Goal: Task Accomplishment & Management: Manage account settings

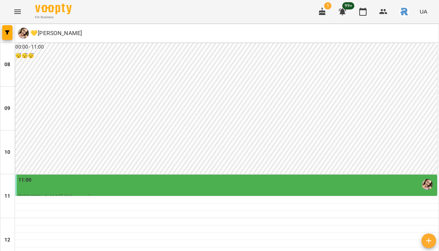
scroll to position [242, 0]
click at [22, 8] on button "Menu" at bounding box center [18, 12] width 18 height 18
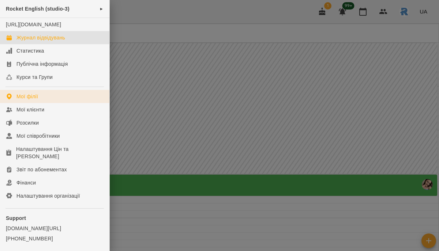
click at [34, 100] on link "Мої філії" at bounding box center [54, 96] width 109 height 13
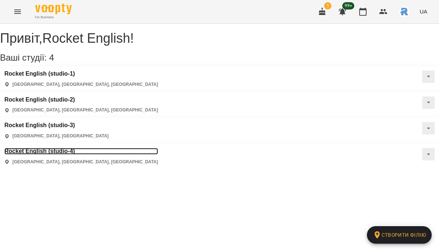
click at [158, 148] on h3 "Rocket English (studio-4)" at bounding box center [81, 151] width 154 height 7
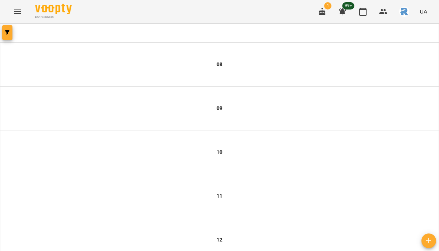
click at [7, 35] on button "button" at bounding box center [7, 32] width 10 height 15
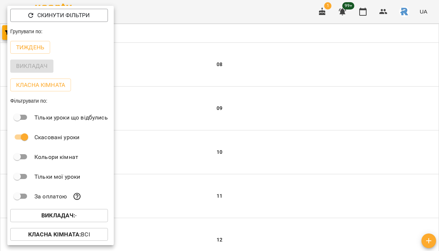
click at [76, 220] on p "Викладач : -" at bounding box center [58, 216] width 35 height 9
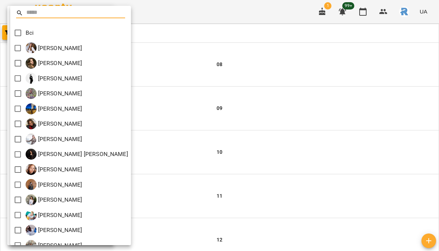
click at [237, 108] on div at bounding box center [219, 125] width 439 height 251
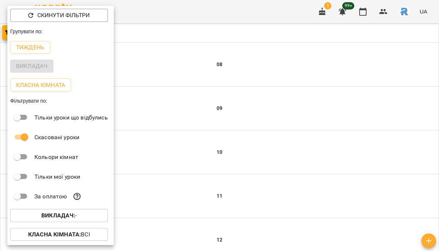
click at [237, 108] on div at bounding box center [219, 125] width 439 height 251
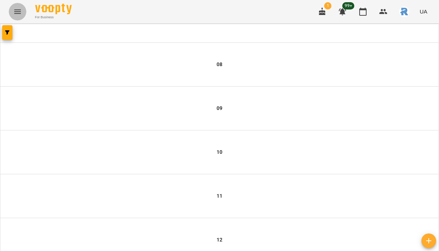
click at [22, 14] on icon "Menu" at bounding box center [17, 11] width 9 height 9
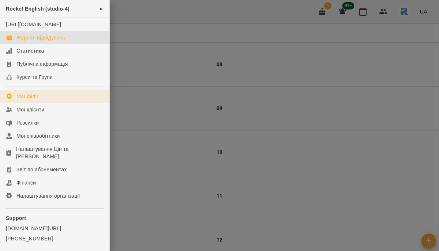
click at [25, 98] on link "Мої філії" at bounding box center [54, 96] width 109 height 13
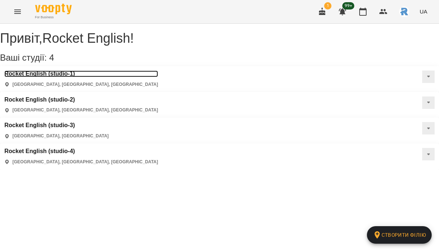
click at [53, 77] on h3 "Rocket English (studio-1)" at bounding box center [81, 74] width 154 height 7
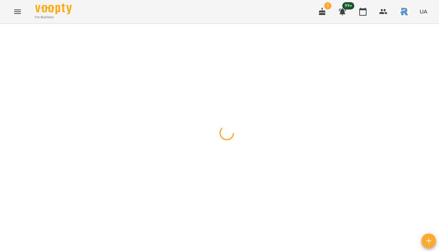
click at [7, 30] on icon "button" at bounding box center [7, 32] width 4 height 4
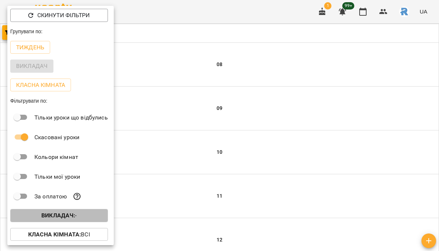
click at [63, 217] on b "Викладач :" at bounding box center [58, 215] width 34 height 7
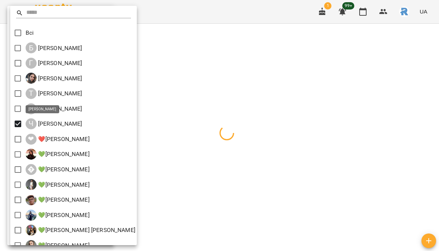
click at [219, 153] on div at bounding box center [219, 125] width 439 height 251
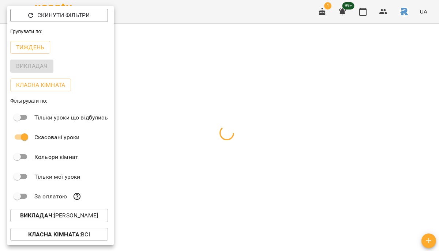
click at [219, 153] on div at bounding box center [219, 125] width 439 height 251
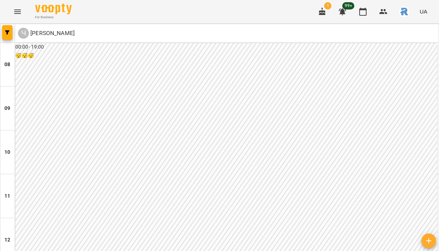
scroll to position [371, 0]
type input "**********"
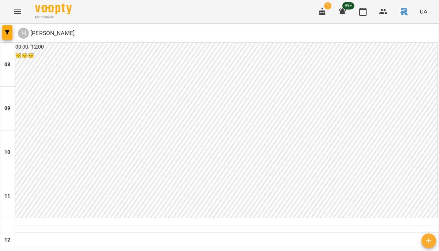
scroll to position [316, 0]
click at [10, 31] on span "button" at bounding box center [7, 32] width 10 height 4
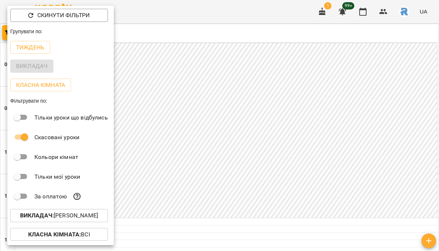
click at [36, 45] on p "Тиждень" at bounding box center [30, 47] width 28 height 9
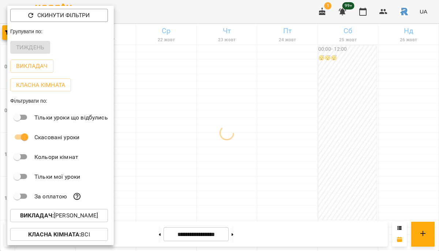
click at [282, 126] on div at bounding box center [219, 125] width 439 height 251
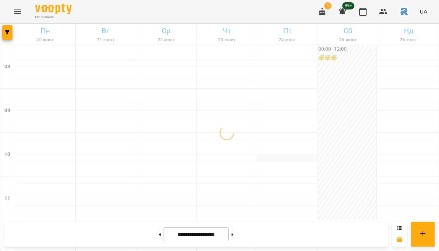
scroll to position [441, 0]
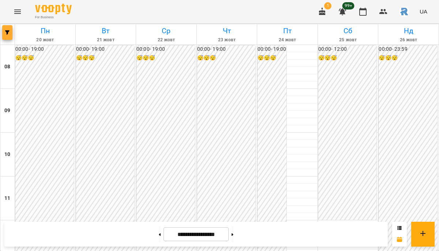
click at [11, 33] on span "button" at bounding box center [7, 32] width 10 height 4
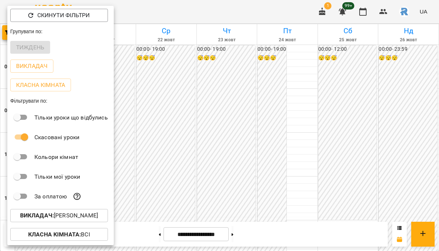
click at [83, 220] on p "Викладач : Чудак Галина Володимирівна" at bounding box center [59, 216] width 78 height 9
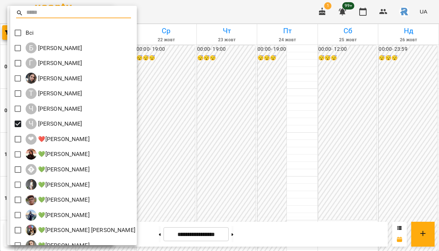
click at [186, 144] on div at bounding box center [219, 125] width 439 height 251
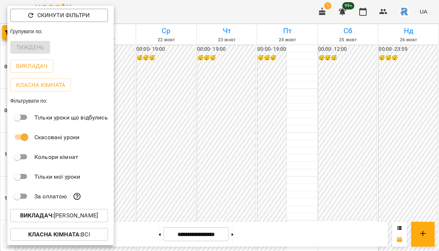
click at [186, 144] on div at bounding box center [219, 125] width 439 height 251
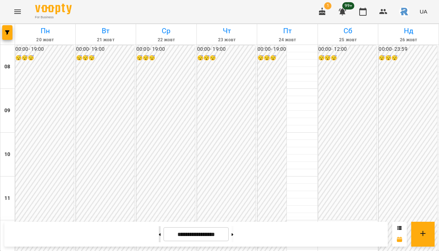
click at [159, 235] on button at bounding box center [160, 235] width 2 height 16
type input "**********"
click at [4, 33] on span "button" at bounding box center [7, 32] width 10 height 4
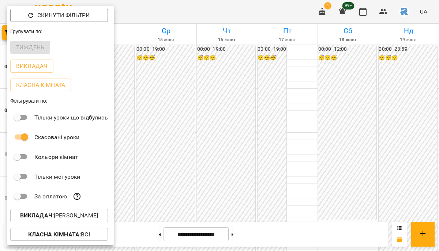
click at [64, 222] on button "Викладач : Чудак Галина Володимирівна" at bounding box center [59, 215] width 98 height 13
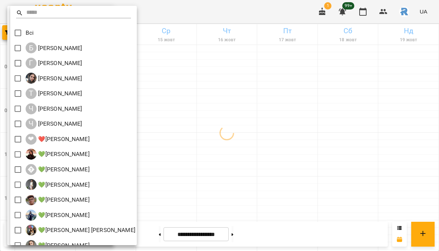
scroll to position [207, 0]
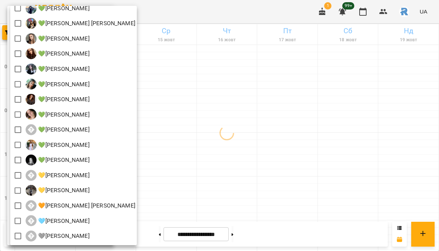
click at [196, 147] on div at bounding box center [219, 125] width 439 height 251
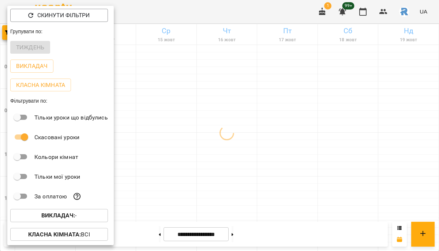
click at [196, 147] on div at bounding box center [219, 125] width 439 height 251
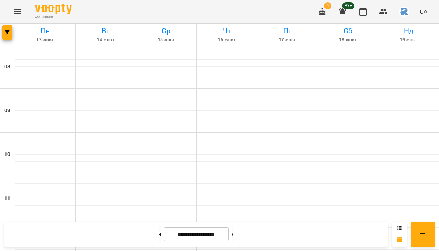
click at [21, 13] on icon "Menu" at bounding box center [17, 11] width 9 height 9
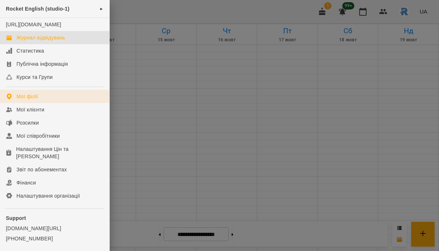
click at [26, 100] on div "Мої філії" at bounding box center [27, 96] width 22 height 7
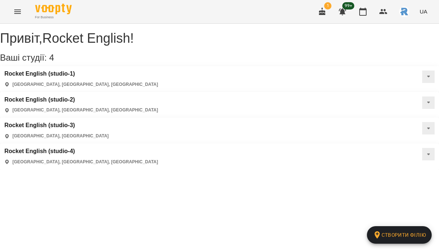
click at [158, 148] on div "Rocket English (studio-4) [GEOGRAPHIC_DATA], [GEOGRAPHIC_DATA], [GEOGRAPHIC_DAT…" at bounding box center [81, 156] width 154 height 17
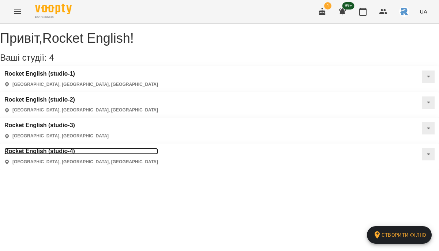
click at [158, 148] on h3 "Rocket English (studio-4)" at bounding box center [81, 151] width 154 height 7
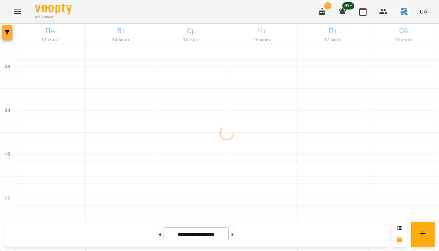
click at [7, 30] on icon "button" at bounding box center [7, 32] width 4 height 4
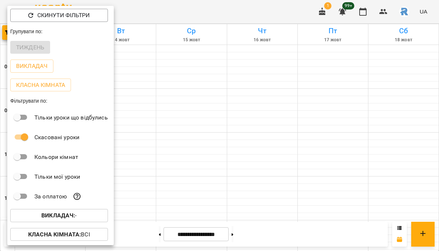
click at [74, 214] on p "Викладач : -" at bounding box center [58, 216] width 35 height 9
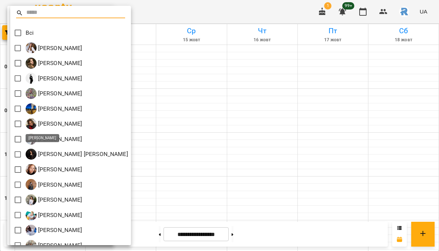
scroll to position [298, 0]
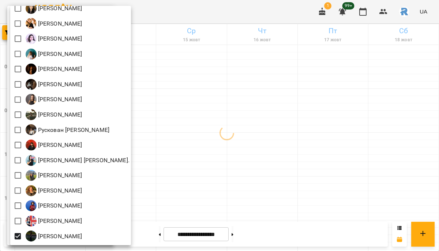
click at [262, 185] on div at bounding box center [219, 125] width 439 height 251
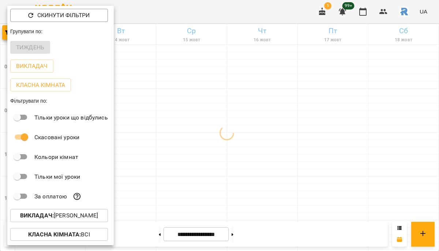
click at [262, 185] on div "Всі [PERSON_NAME] [PERSON_NAME] Назаріївна [PERSON_NAME] [PERSON_NAME] [PERSON_…" at bounding box center [219, 125] width 439 height 251
click at [262, 185] on div at bounding box center [219, 125] width 439 height 251
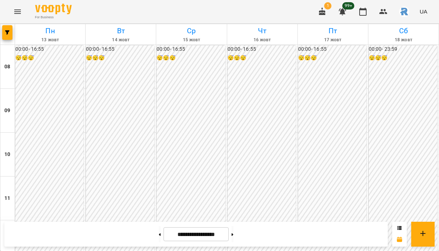
scroll to position [351, 0]
click at [1, 31] on div at bounding box center [7, 34] width 15 height 20
click at [10, 38] on button "button" at bounding box center [7, 32] width 10 height 15
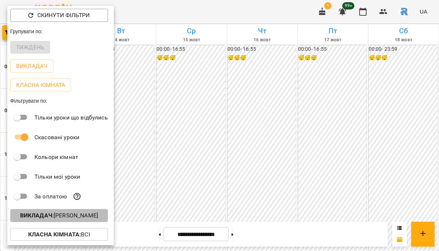
click at [85, 211] on button "Викладач : [PERSON_NAME]" at bounding box center [59, 215] width 98 height 13
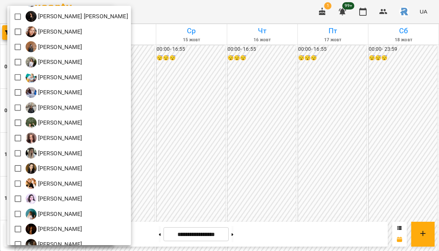
scroll to position [298, 0]
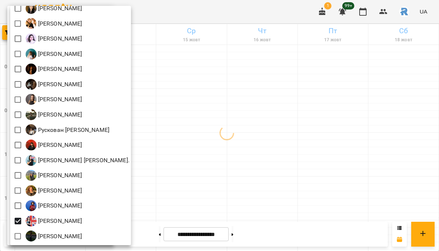
click at [186, 199] on div at bounding box center [219, 125] width 439 height 251
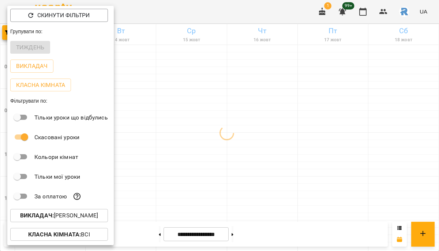
click at [186, 199] on div at bounding box center [219, 125] width 439 height 251
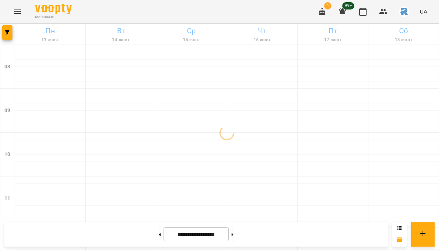
scroll to position [382, 0]
click at [8, 33] on icon "button" at bounding box center [7, 32] width 4 height 4
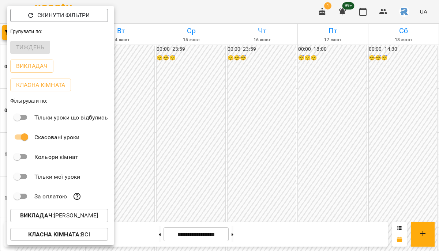
click at [98, 218] on p "Викладач : [PERSON_NAME]" at bounding box center [59, 216] width 78 height 9
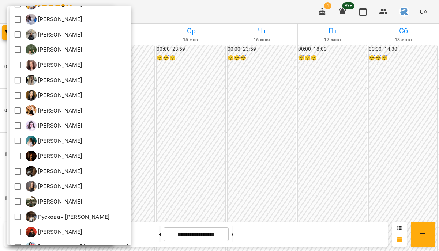
scroll to position [298, 0]
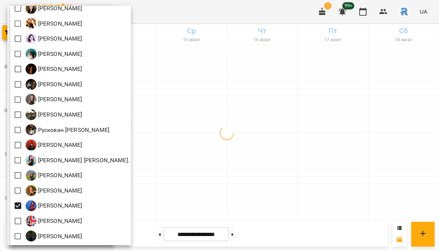
click at [228, 199] on div at bounding box center [219, 125] width 439 height 251
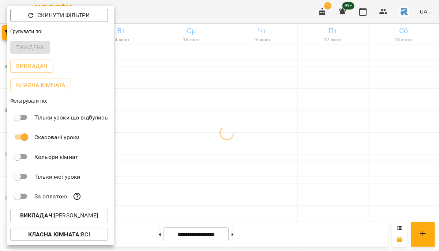
click at [228, 199] on div at bounding box center [219, 125] width 439 height 251
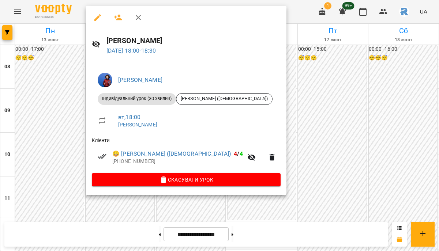
click at [280, 131] on div at bounding box center [219, 125] width 439 height 251
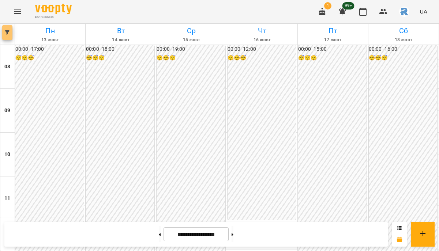
click at [7, 33] on icon "button" at bounding box center [7, 32] width 4 height 4
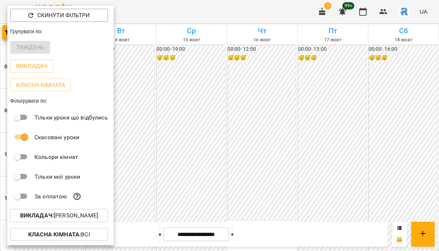
click at [71, 217] on p "Викладач : [PERSON_NAME]" at bounding box center [59, 216] width 78 height 9
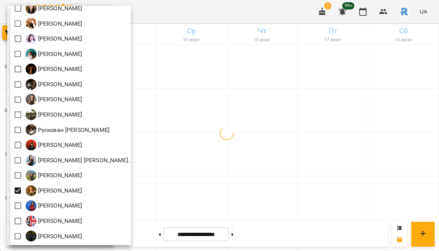
click at [203, 210] on div at bounding box center [219, 125] width 439 height 251
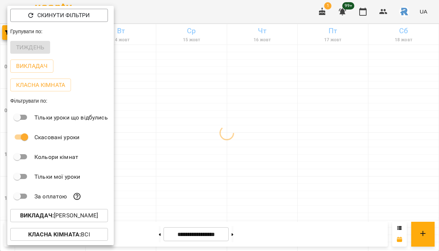
click at [203, 210] on div at bounding box center [219, 125] width 439 height 251
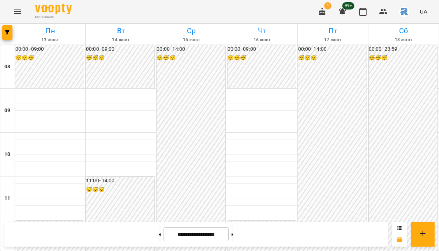
scroll to position [397, 0]
click at [5, 28] on button "button" at bounding box center [7, 32] width 10 height 15
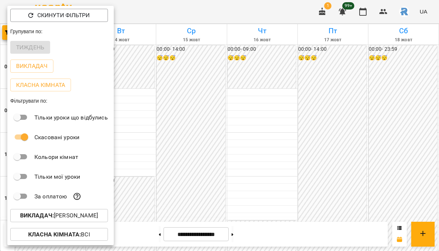
click at [68, 213] on p "Викладач : [PERSON_NAME]" at bounding box center [59, 216] width 78 height 9
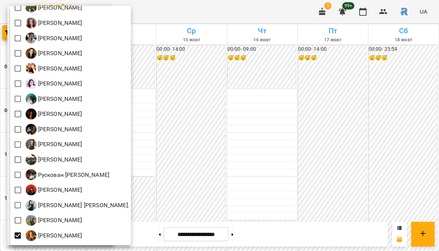
scroll to position [298, 0]
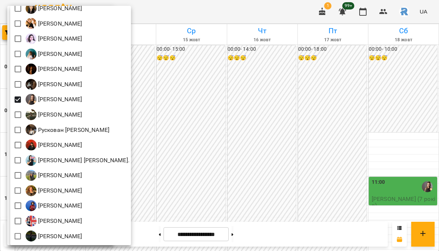
click at [206, 161] on div at bounding box center [219, 125] width 439 height 251
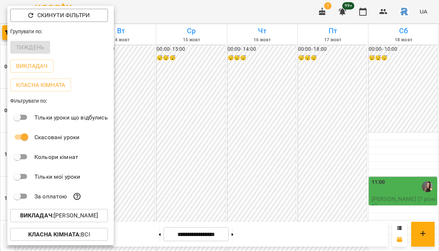
click at [206, 161] on div "Всі [PERSON_NAME] [PERSON_NAME] Назаріївна [PERSON_NAME] [PERSON_NAME] [PERSON_…" at bounding box center [219, 125] width 439 height 251
click at [206, 161] on div at bounding box center [219, 125] width 439 height 251
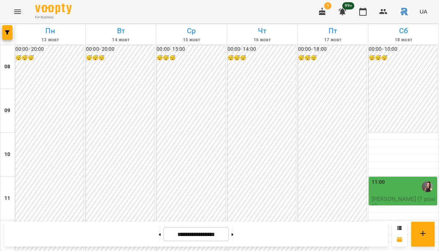
scroll to position [397, 0]
click at [11, 33] on span "button" at bounding box center [7, 32] width 10 height 4
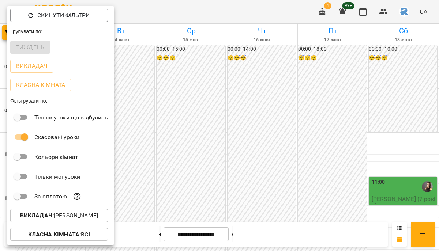
click at [83, 217] on p "Викладач : [PERSON_NAME]" at bounding box center [59, 216] width 78 height 9
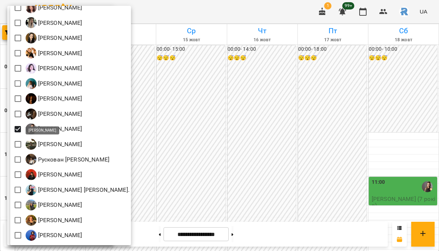
scroll to position [268, 0]
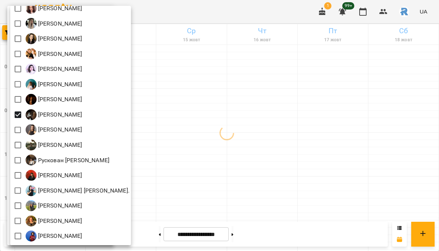
click at [280, 146] on div at bounding box center [219, 125] width 439 height 251
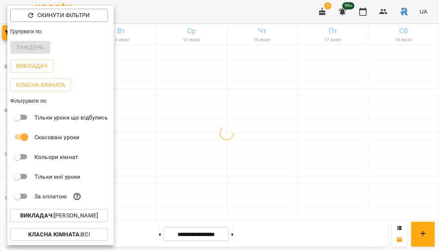
click at [280, 146] on div at bounding box center [219, 125] width 439 height 251
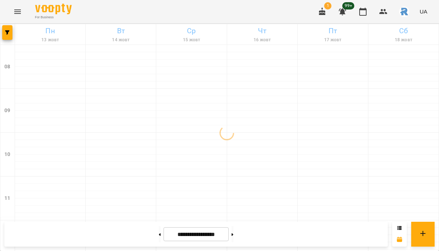
scroll to position [397, 0]
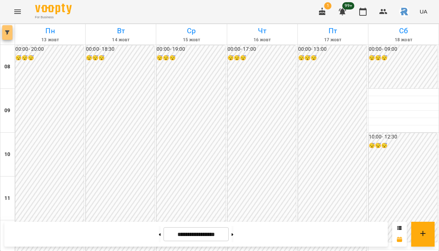
click at [5, 38] on button "button" at bounding box center [7, 32] width 10 height 15
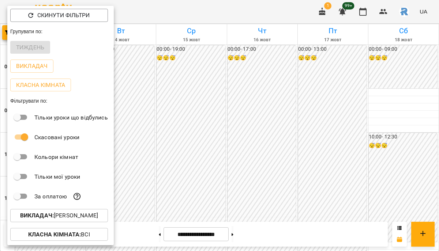
click at [81, 220] on p "Викладач : [PERSON_NAME]" at bounding box center [59, 216] width 78 height 9
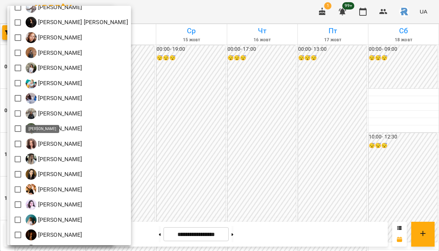
scroll to position [188, 0]
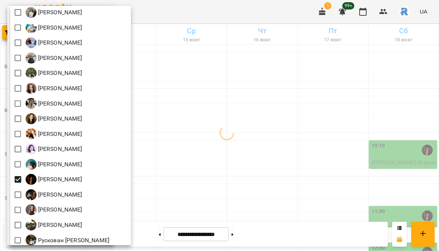
click at [206, 172] on div at bounding box center [219, 125] width 439 height 251
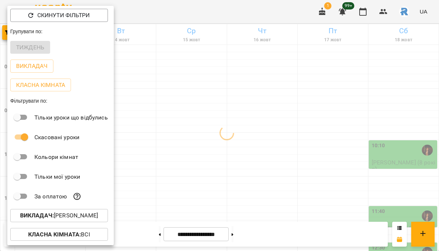
click at [206, 172] on div at bounding box center [219, 125] width 439 height 251
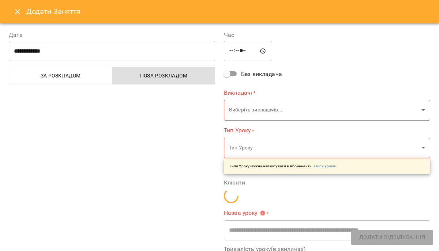
click at [242, 49] on input "*****" at bounding box center [248, 51] width 48 height 20
type input "**********"
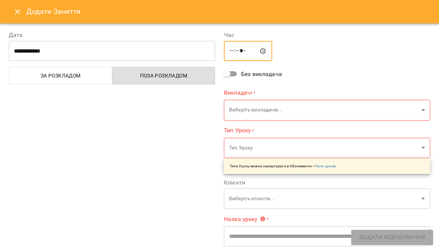
type input "*****"
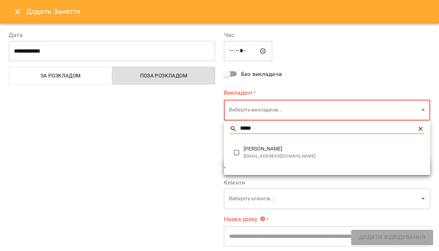
type input "*****"
click at [252, 149] on span "[PERSON_NAME]" at bounding box center [334, 149] width 181 height 7
type input "**********"
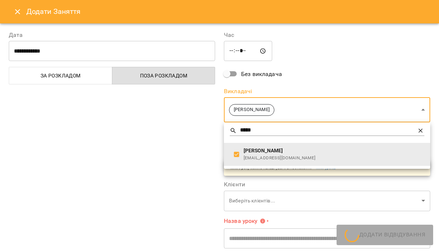
click at [175, 135] on div at bounding box center [219, 125] width 439 height 251
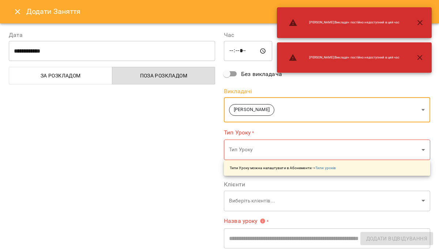
click at [261, 138] on div "Тип Уроку * Тип Уроку ​ Типи Уроку можна налаштувати в Абонементи -> Типи уроків" at bounding box center [327, 152] width 206 height 48
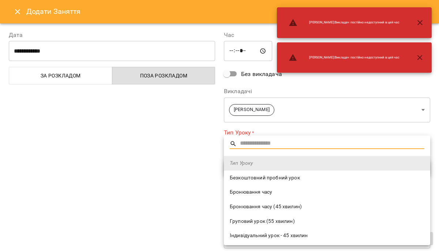
click at [252, 166] on span "Тип Уроку" at bounding box center [327, 163] width 195 height 7
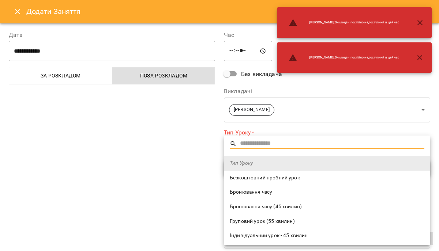
click at [252, 177] on span "Безкоштовний пробний урок" at bounding box center [327, 178] width 195 height 7
type input "**********"
type input "**"
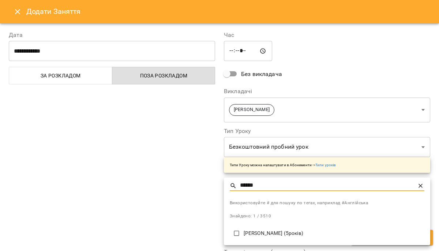
type input "******"
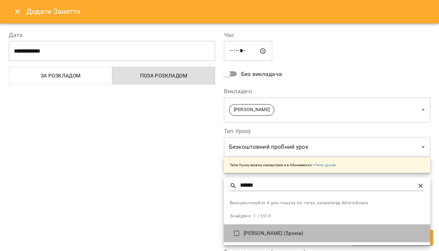
click at [314, 228] on li "[PERSON_NAME] (5років)" at bounding box center [327, 234] width 206 height 18
type input "**********"
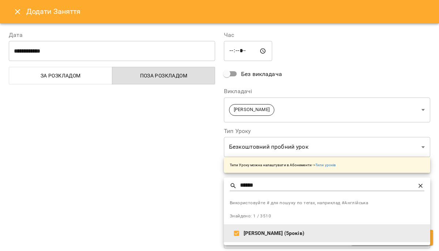
click at [306, 99] on div at bounding box center [219, 125] width 439 height 251
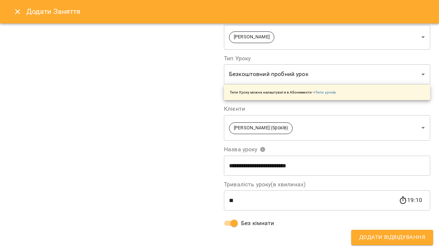
scroll to position [73, 0]
click at [417, 237] on span "Додати Відвідування" at bounding box center [392, 238] width 66 height 10
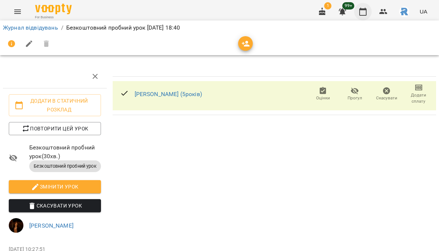
click at [363, 14] on icon "button" at bounding box center [363, 11] width 9 height 9
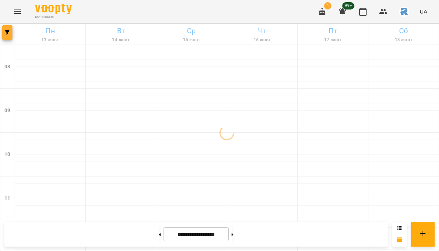
click at [9, 30] on icon "button" at bounding box center [7, 32] width 4 height 4
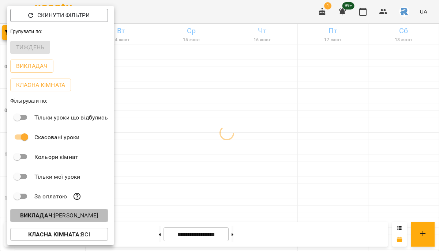
click at [85, 213] on button "Викладач : [PERSON_NAME]" at bounding box center [59, 215] width 98 height 13
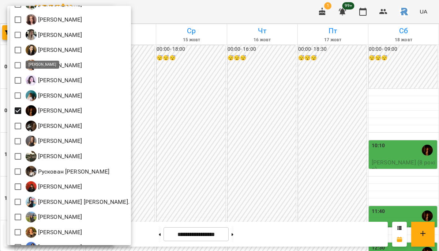
scroll to position [247, 0]
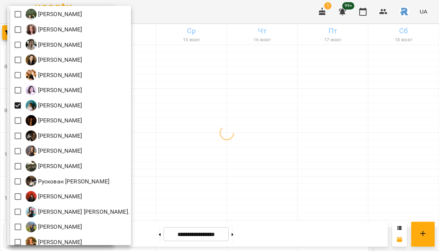
click at [225, 101] on div at bounding box center [219, 125] width 439 height 251
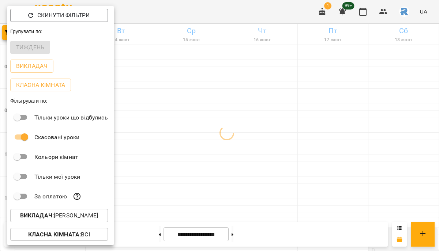
click at [225, 101] on div at bounding box center [219, 125] width 439 height 251
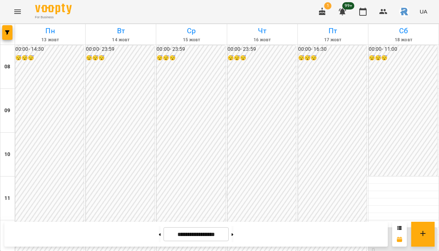
scroll to position [284, 0]
click at [8, 34] on icon "button" at bounding box center [7, 32] width 4 height 4
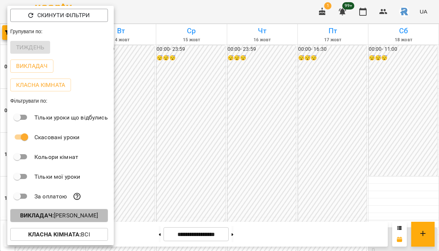
click at [77, 220] on p "Викладач : Лоза Олександра Ігорівна" at bounding box center [59, 216] width 78 height 9
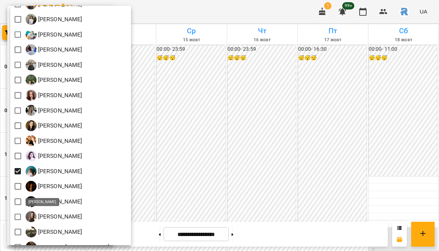
scroll to position [180, 0]
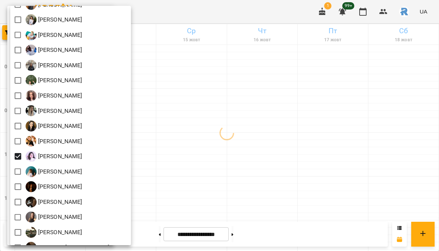
click at [239, 170] on div at bounding box center [219, 125] width 439 height 251
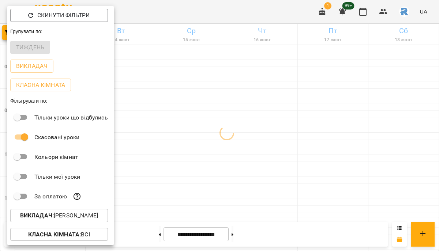
click at [239, 170] on div at bounding box center [219, 125] width 439 height 251
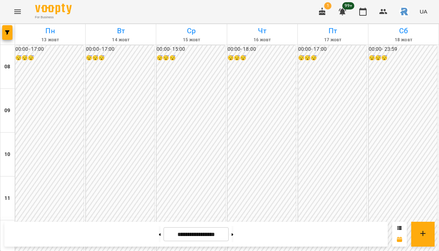
scroll to position [343, 0]
click at [9, 34] on icon "button" at bounding box center [7, 32] width 4 height 4
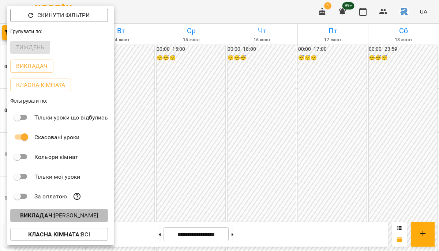
click at [72, 216] on p "Викладач : Ковальчук Юлія Олександрівна" at bounding box center [59, 216] width 78 height 9
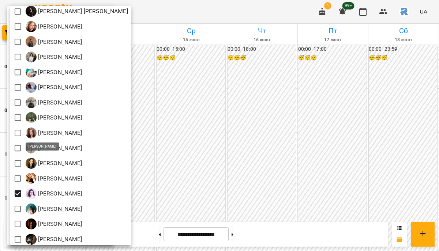
scroll to position [147, 0]
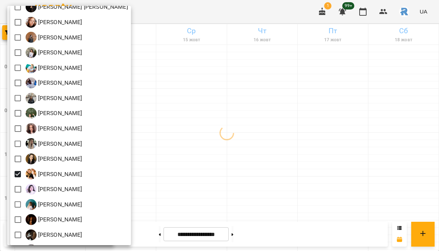
click at [179, 176] on div at bounding box center [219, 125] width 439 height 251
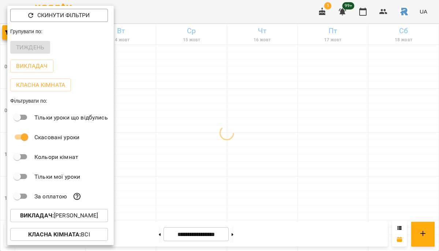
click at [179, 176] on div at bounding box center [219, 125] width 439 height 251
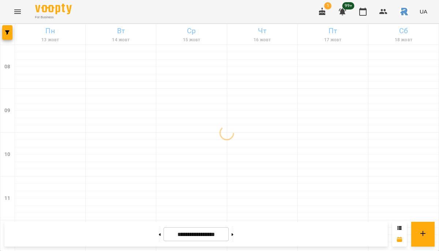
scroll to position [290, 0]
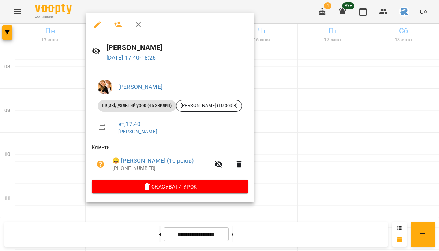
click at [162, 189] on span "Скасувати Урок" at bounding box center [170, 187] width 145 height 9
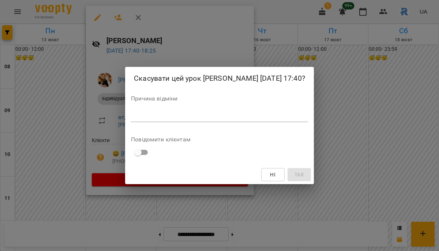
click at [146, 120] on textarea at bounding box center [219, 116] width 177 height 7
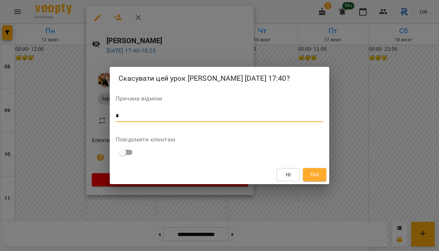
type textarea "*"
click at [308, 182] on button "Так" at bounding box center [314, 174] width 23 height 13
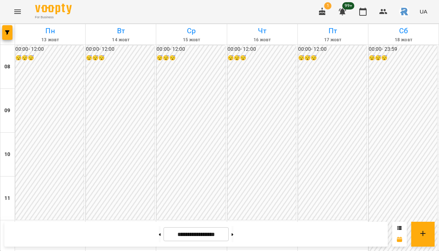
scroll to position [307, 0]
click at [4, 33] on span "button" at bounding box center [7, 32] width 10 height 4
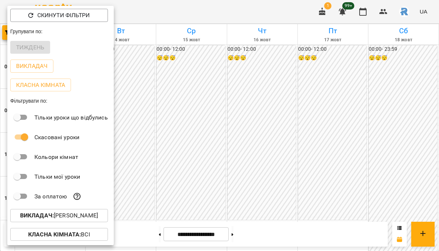
click at [93, 222] on button "Викладач : Книжник Ілля Віталійович" at bounding box center [59, 215] width 98 height 13
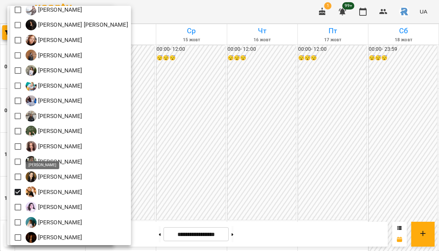
scroll to position [129, 0]
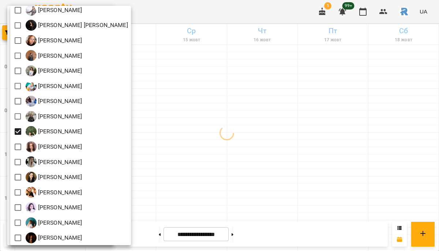
click at [164, 167] on div at bounding box center [219, 125] width 439 height 251
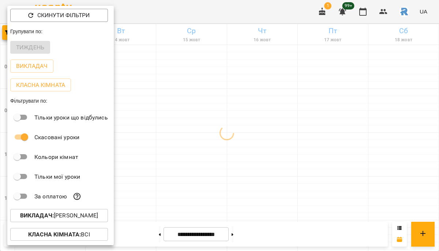
click at [164, 167] on div at bounding box center [219, 125] width 439 height 251
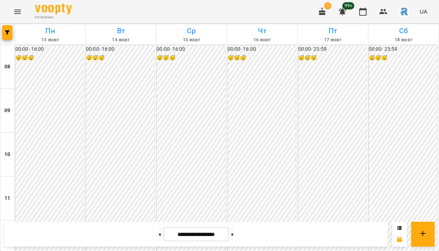
scroll to position [356, 0]
click at [12, 30] on span "button" at bounding box center [7, 32] width 10 height 4
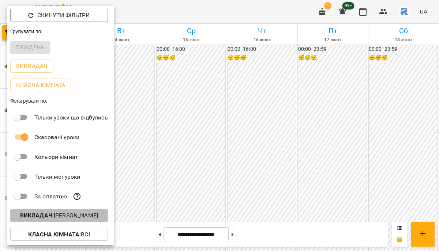
click at [83, 215] on p "Викладач : [PERSON_NAME]" at bounding box center [59, 216] width 78 height 9
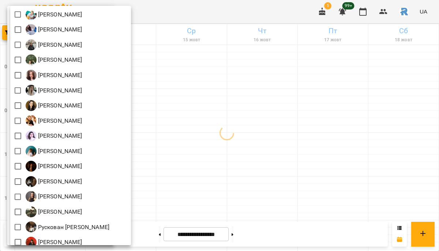
scroll to position [298, 0]
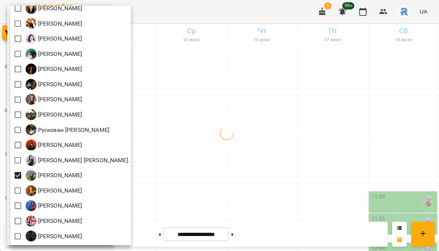
click at [257, 151] on div at bounding box center [219, 125] width 439 height 251
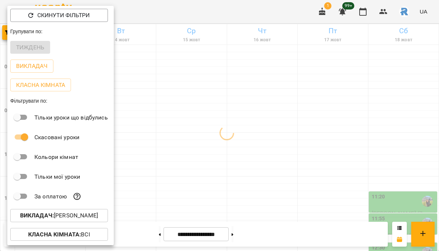
click at [257, 151] on div at bounding box center [219, 125] width 439 height 251
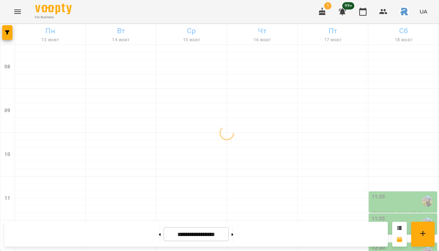
scroll to position [250, 0]
click at [10, 33] on span "button" at bounding box center [7, 32] width 10 height 4
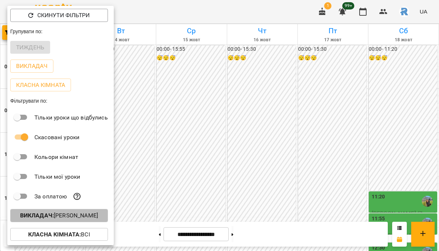
click at [79, 213] on button "Викладач : [PERSON_NAME]" at bounding box center [59, 215] width 98 height 13
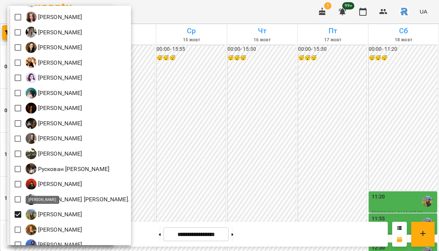
scroll to position [298, 0]
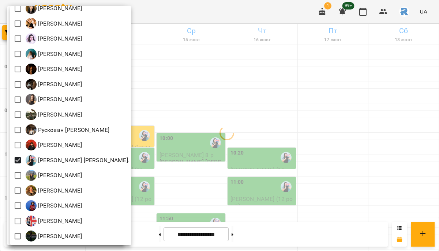
click at [203, 173] on div at bounding box center [219, 125] width 439 height 251
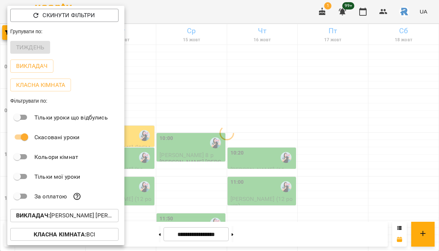
click at [203, 173] on div at bounding box center [219, 125] width 439 height 251
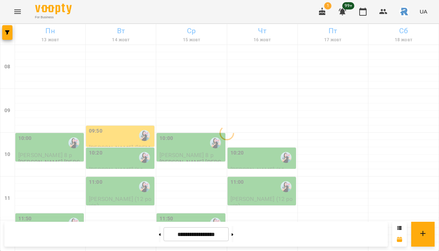
scroll to position [0, 0]
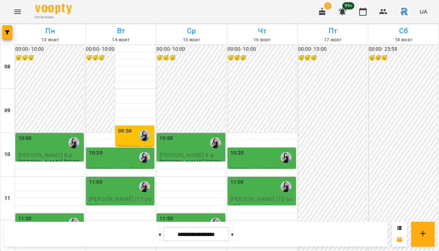
click at [185, 147] on div "10:00" at bounding box center [192, 143] width 64 height 17
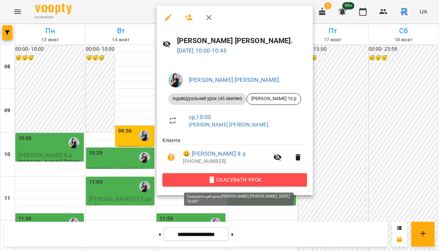
click at [197, 186] on button "Скасувати Урок" at bounding box center [234, 179] width 145 height 13
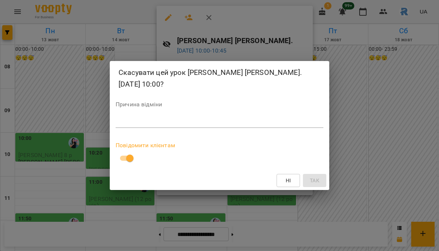
click at [128, 126] on div "*" at bounding box center [220, 122] width 208 height 12
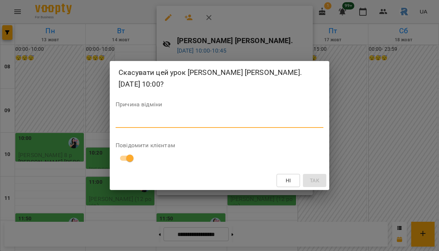
click at [292, 119] on textarea at bounding box center [220, 122] width 208 height 7
type textarea "*"
click at [313, 177] on span "Так" at bounding box center [315, 180] width 10 height 9
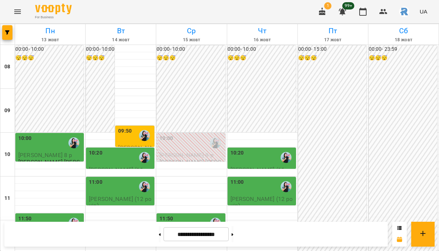
scroll to position [98, 0]
click at [13, 31] on div at bounding box center [7, 34] width 15 height 20
click at [9, 30] on icon "button" at bounding box center [7, 32] width 4 height 4
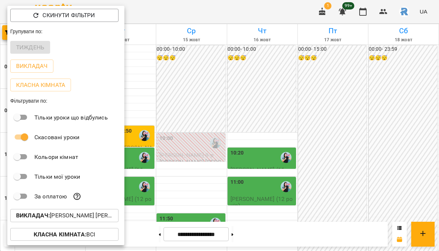
click at [61, 210] on div "Викладач : [PERSON_NAME] [PERSON_NAME]." at bounding box center [65, 215] width 117 height 19
click at [62, 220] on p "Викладач : [PERSON_NAME] [PERSON_NAME]." at bounding box center [64, 216] width 97 height 9
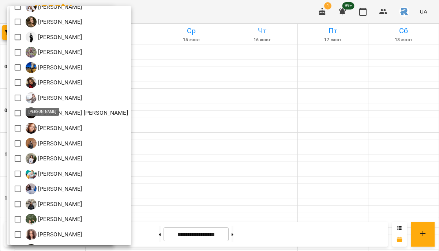
scroll to position [74, 0]
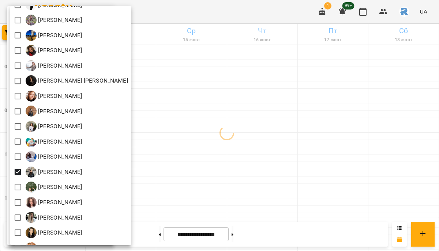
click at [198, 150] on div at bounding box center [219, 125] width 439 height 251
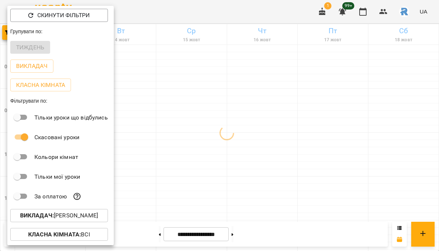
click at [198, 153] on div at bounding box center [219, 125] width 439 height 251
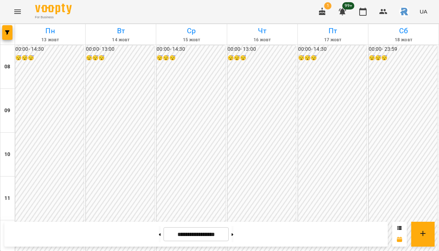
scroll to position [284, 0]
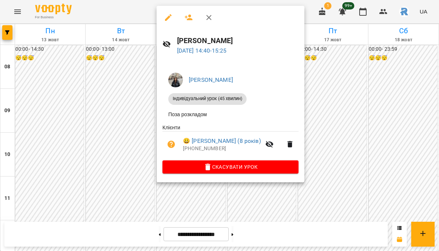
click at [227, 168] on span "Скасувати Урок" at bounding box center [230, 167] width 124 height 9
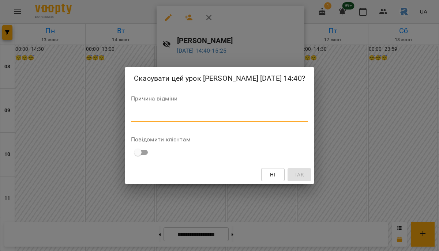
click at [206, 120] on textarea at bounding box center [219, 116] width 177 height 7
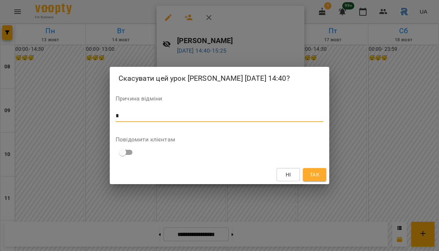
type textarea "*"
click at [314, 179] on span "Так" at bounding box center [315, 175] width 10 height 9
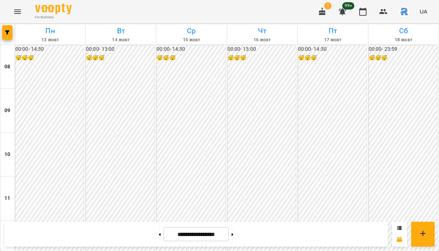
scroll to position [245, 0]
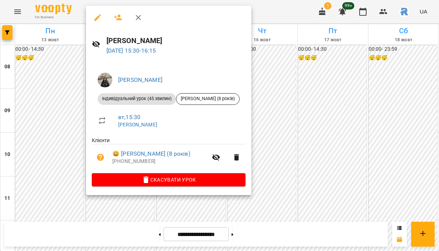
click at [153, 182] on span "Скасувати Урок" at bounding box center [169, 180] width 142 height 9
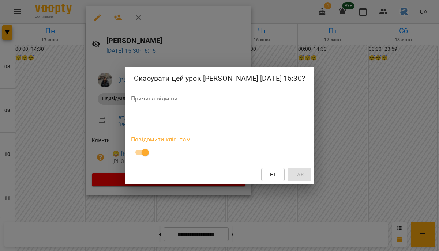
click at [131, 120] on textarea at bounding box center [219, 116] width 177 height 7
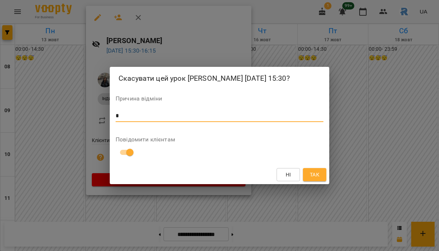
type textarea "*"
click at [314, 179] on span "Так" at bounding box center [315, 175] width 10 height 9
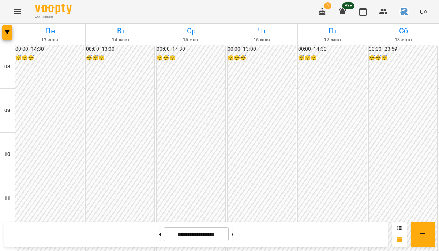
click at [7, 24] on div at bounding box center [7, 34] width 15 height 20
click at [10, 33] on span "button" at bounding box center [7, 32] width 10 height 4
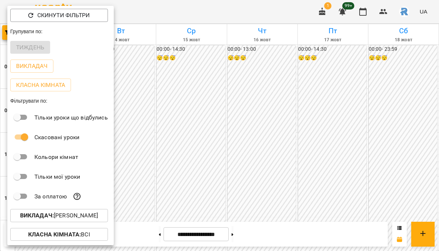
click at [77, 222] on button "Викладач : [PERSON_NAME]" at bounding box center [59, 215] width 98 height 13
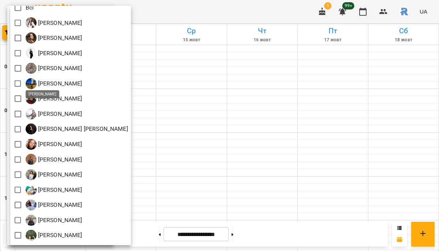
scroll to position [0, 0]
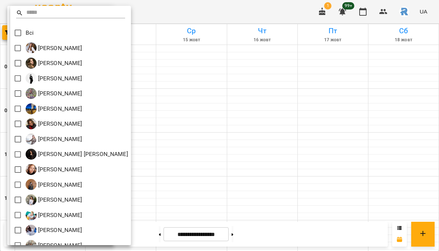
click at [178, 64] on div at bounding box center [219, 125] width 439 height 251
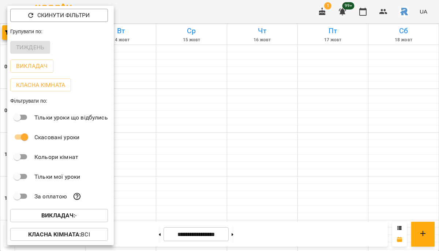
click at [178, 64] on div at bounding box center [219, 125] width 439 height 251
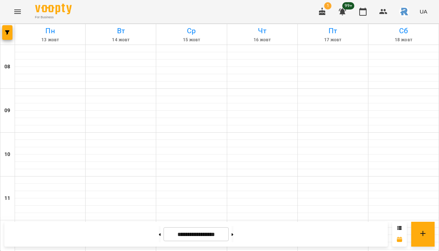
click at [20, 12] on icon "Menu" at bounding box center [17, 11] width 9 height 9
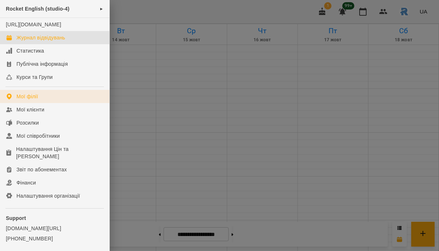
click at [35, 100] on div "Мої філії" at bounding box center [27, 96] width 22 height 7
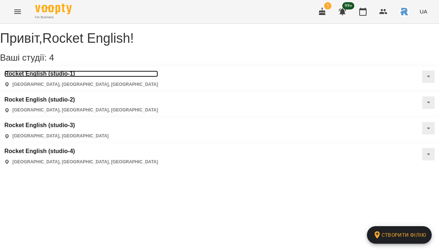
click at [43, 77] on h3 "Rocket English (studio-1)" at bounding box center [81, 74] width 154 height 7
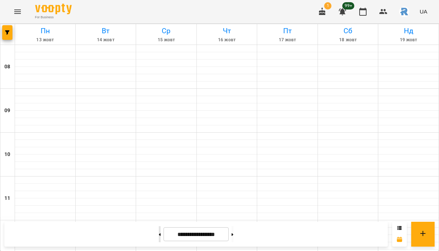
click at [159, 233] on button at bounding box center [160, 235] width 2 height 16
type input "**********"
click at [7, 30] on button "button" at bounding box center [7, 32] width 10 height 15
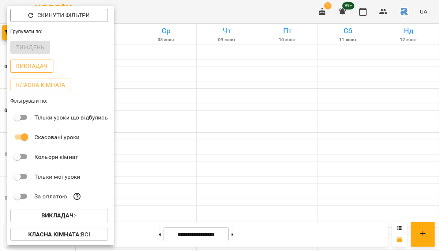
click at [32, 67] on p "Викладач" at bounding box center [31, 66] width 31 height 9
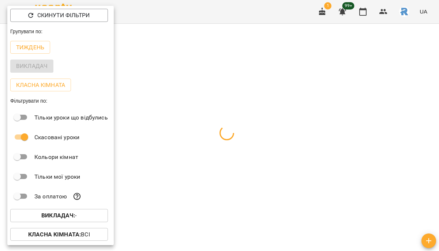
click at [242, 162] on div at bounding box center [219, 125] width 439 height 251
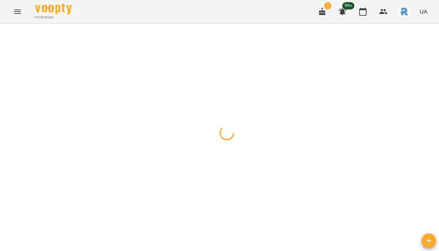
click at [242, 24] on div at bounding box center [219, 24] width 439 height 0
type input "**********"
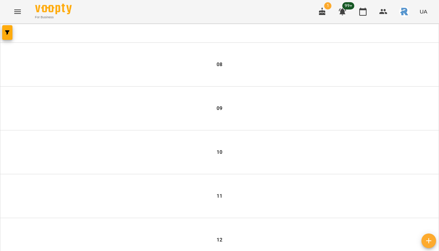
click at [0, 31] on div at bounding box center [219, 33] width 439 height 18
click at [5, 33] on icon "button" at bounding box center [7, 32] width 4 height 4
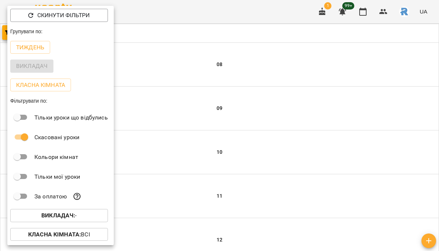
click at [76, 222] on button "Викладач : -" at bounding box center [59, 215] width 98 height 13
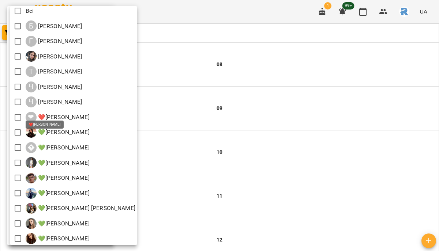
scroll to position [0, 0]
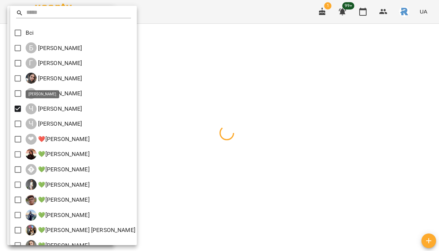
click at [236, 111] on div at bounding box center [219, 125] width 439 height 251
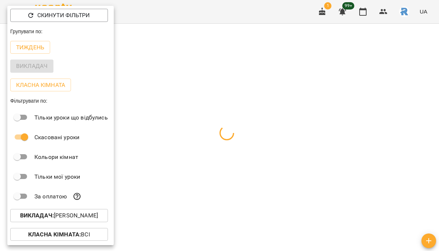
click at [236, 111] on div at bounding box center [219, 125] width 439 height 251
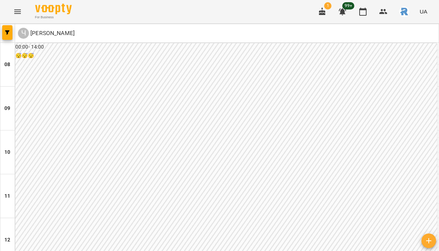
scroll to position [254, 0]
click at [22, 12] on button "Menu" at bounding box center [18, 12] width 18 height 18
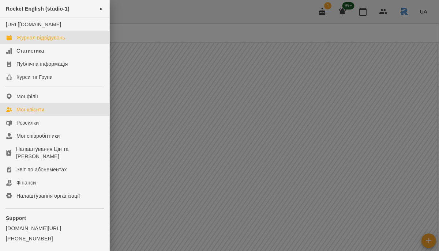
click at [49, 116] on link "Мої клієнти" at bounding box center [54, 109] width 109 height 13
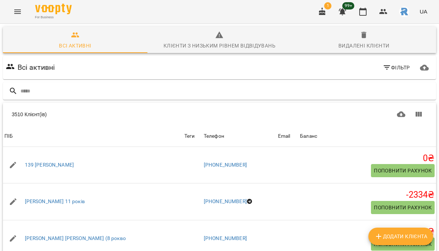
click at [403, 242] on button "Додати клієнта" at bounding box center [400, 237] width 65 height 18
select select "**"
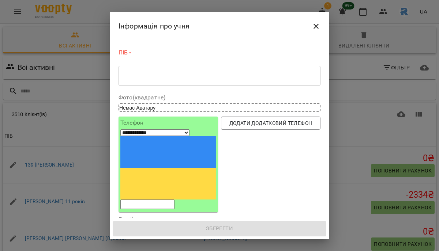
click at [145, 75] on textarea at bounding box center [220, 75] width 192 height 7
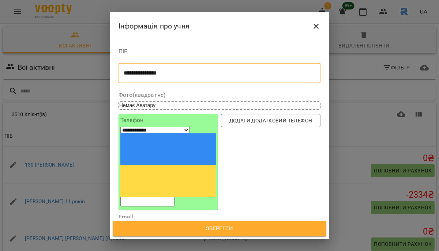
type textarea "**********"
click at [149, 197] on input "tel" at bounding box center [147, 202] width 54 height 10
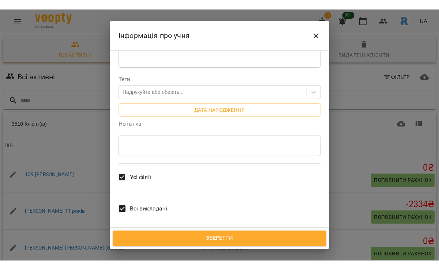
scroll to position [243, 0]
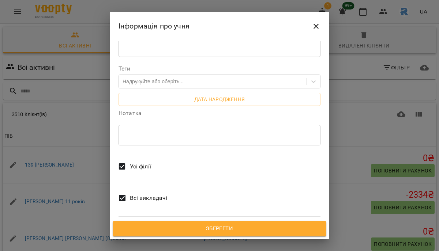
type input "**********"
click at [220, 230] on span "Зберегти" at bounding box center [220, 229] width 198 height 10
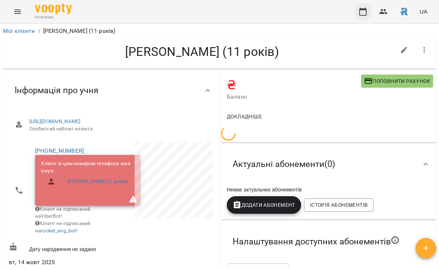
click at [364, 14] on icon "button" at bounding box center [363, 11] width 9 height 9
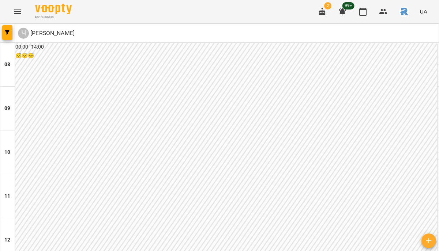
scroll to position [233, 0]
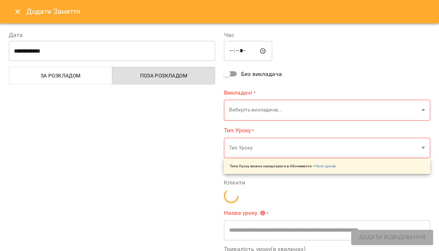
type input "**********"
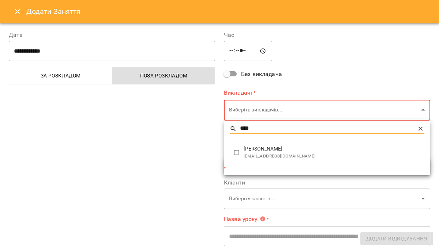
type input "****"
click at [267, 153] on span "[EMAIL_ADDRESS][DOMAIN_NAME]" at bounding box center [334, 156] width 181 height 7
type input "**********"
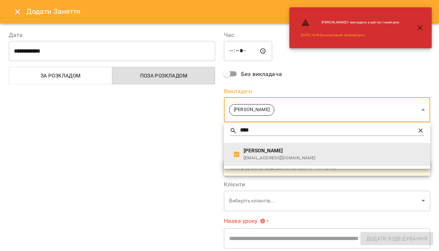
click at [103, 142] on div at bounding box center [219, 125] width 439 height 251
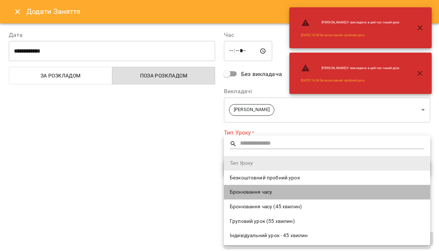
click at [245, 187] on li "Бронювання часу" at bounding box center [327, 192] width 206 height 15
type input "**********"
type input "**"
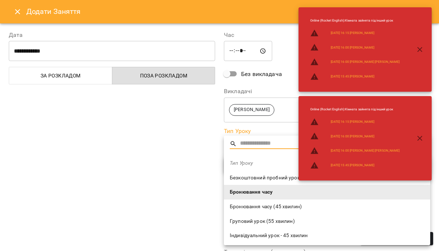
click at [248, 164] on span "Тип Уроку" at bounding box center [327, 163] width 195 height 7
type input "**"
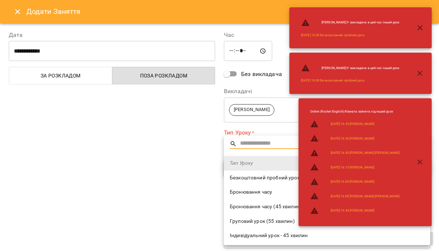
click at [245, 173] on li "Безкоштовний пробний урок" at bounding box center [327, 178] width 206 height 15
type input "**********"
type input "**"
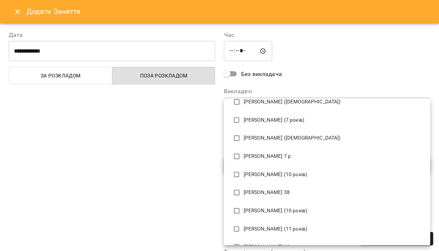
scroll to position [136, 0]
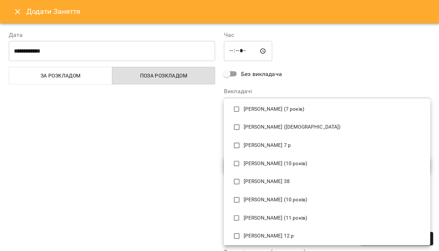
type input "****"
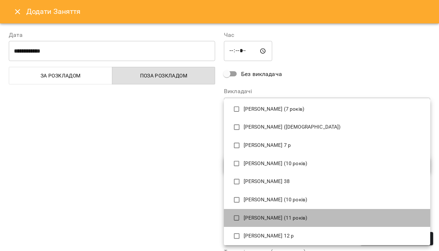
click at [263, 211] on li "[PERSON_NAME] (11 років)" at bounding box center [327, 218] width 206 height 18
type input "**********"
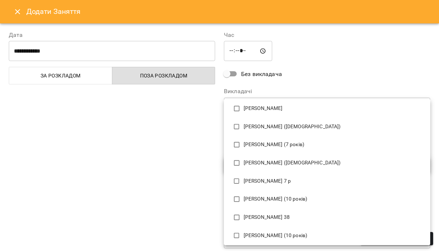
scroll to position [0, 0]
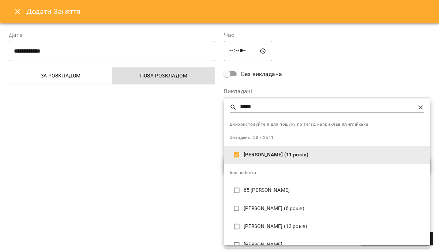
click at [306, 69] on div at bounding box center [219, 125] width 439 height 251
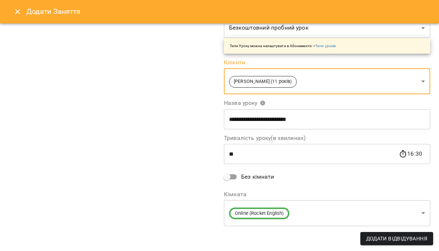
scroll to position [73, 0]
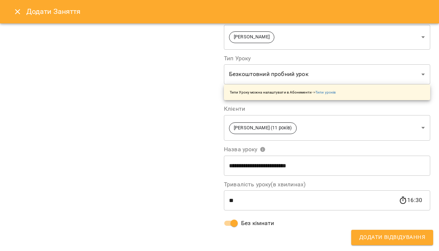
click at [390, 241] on span "Додати Відвідування" at bounding box center [392, 238] width 66 height 10
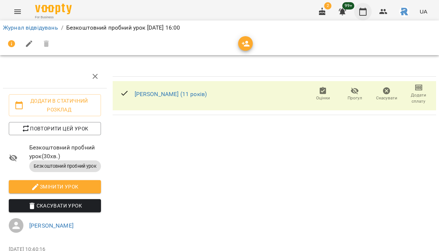
click at [371, 10] on button "button" at bounding box center [363, 12] width 18 height 18
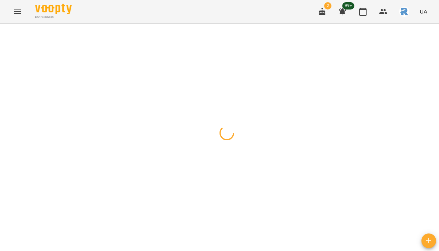
click at [13, 24] on div at bounding box center [219, 24] width 439 height 0
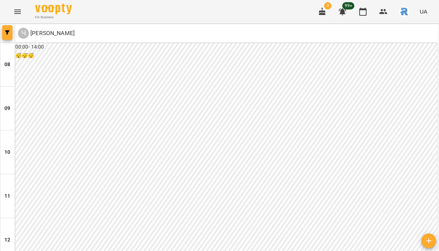
click at [11, 31] on span "button" at bounding box center [7, 32] width 10 height 4
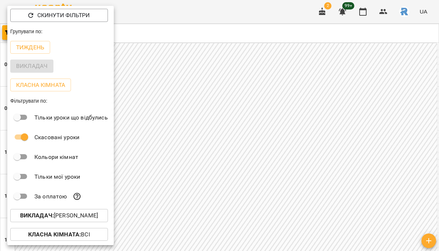
click at [88, 214] on p "Викладач : [PERSON_NAME]" at bounding box center [59, 216] width 78 height 9
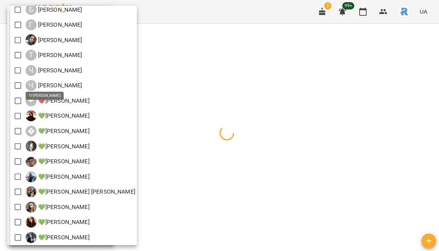
scroll to position [198, 0]
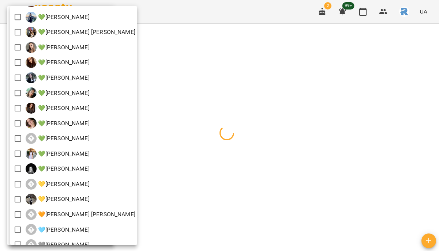
click at [212, 105] on div at bounding box center [219, 125] width 439 height 251
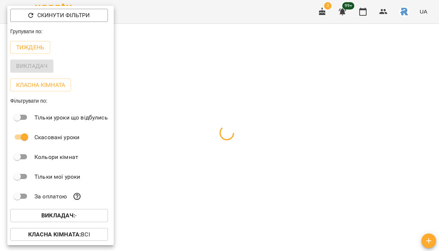
click at [212, 105] on div "Всі Б [PERSON_NAME] Г [PERSON_NAME] [PERSON_NAME] [PERSON_NAME] Ч [PERSON_NAME]…" at bounding box center [219, 125] width 439 height 251
click at [212, 105] on div at bounding box center [219, 125] width 439 height 251
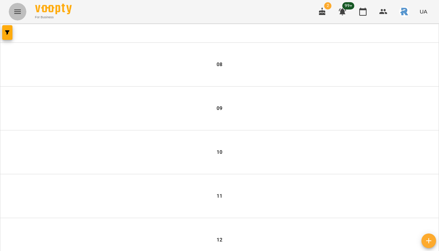
click at [18, 11] on icon "Menu" at bounding box center [17, 11] width 9 height 9
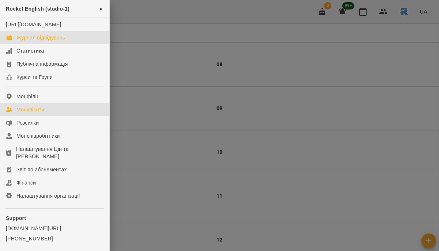
click at [35, 113] on div "Мої клієнти" at bounding box center [30, 109] width 28 height 7
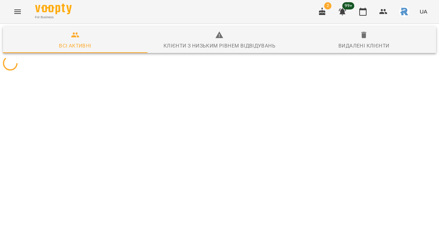
click at [19, 7] on icon "Menu" at bounding box center [17, 11] width 9 height 9
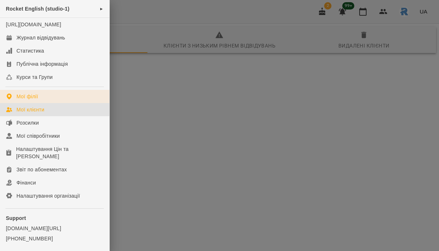
click at [37, 100] on div "Мої філії" at bounding box center [27, 96] width 22 height 7
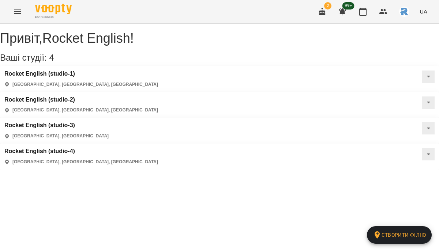
click at [303, 144] on div "Rocket English (studio-4) [GEOGRAPHIC_DATA], [GEOGRAPHIC_DATA], [GEOGRAPHIC_DAT…" at bounding box center [219, 157] width 439 height 26
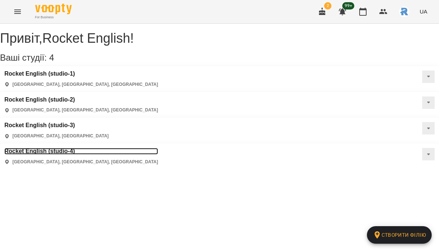
click at [158, 148] on h3 "Rocket English (studio-4)" at bounding box center [81, 151] width 154 height 7
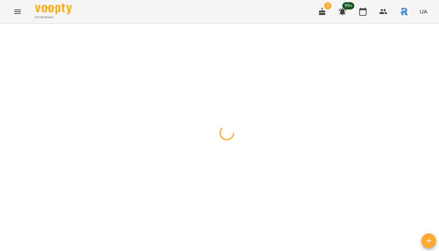
click at [9, 34] on icon "button" at bounding box center [7, 32] width 4 height 4
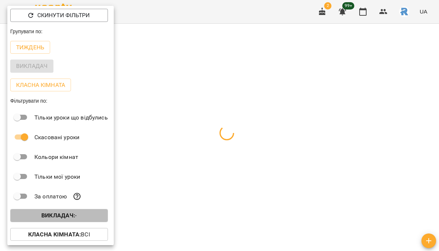
click at [74, 219] on b "Викладач :" at bounding box center [58, 215] width 34 height 7
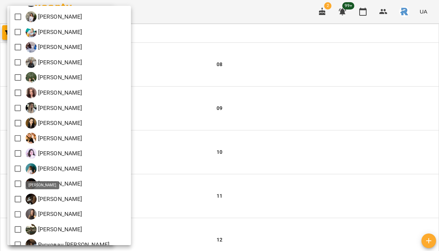
scroll to position [183, 0]
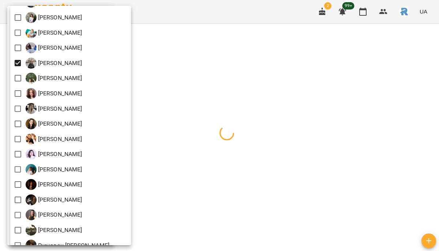
click at [267, 139] on div at bounding box center [219, 125] width 439 height 251
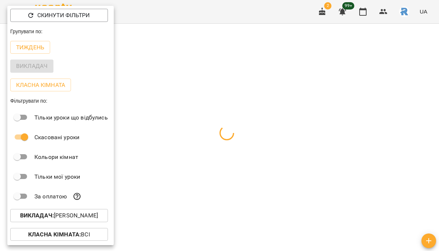
click at [267, 139] on div at bounding box center [219, 125] width 439 height 251
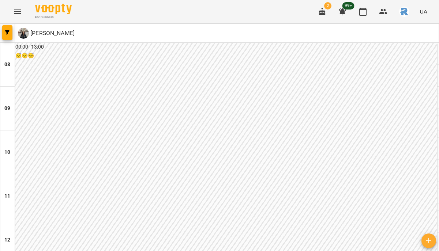
scroll to position [280, 0]
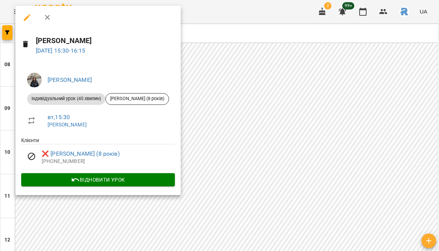
click at [266, 100] on div at bounding box center [219, 125] width 439 height 251
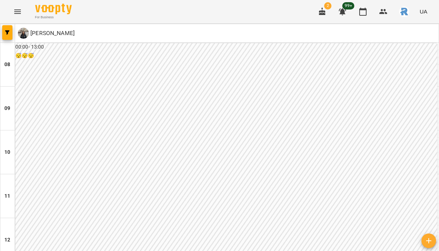
click at [8, 33] on icon "button" at bounding box center [7, 32] width 4 height 4
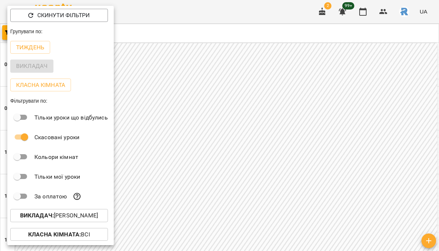
click at [68, 220] on p "Викладач : [PERSON_NAME]" at bounding box center [59, 216] width 78 height 9
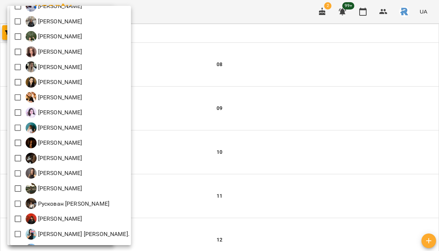
scroll to position [200, 0]
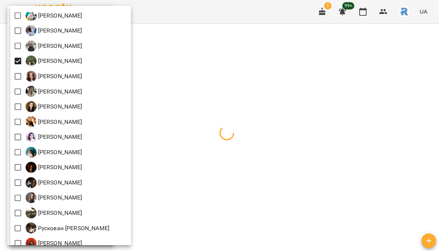
click at [281, 74] on div at bounding box center [219, 125] width 439 height 251
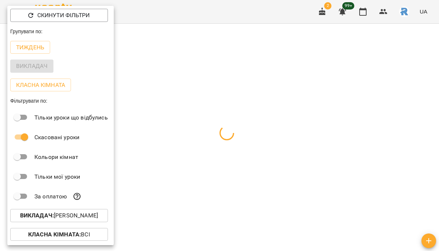
click at [280, 79] on div at bounding box center [219, 125] width 439 height 251
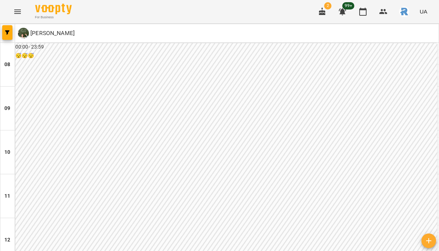
scroll to position [384, 0]
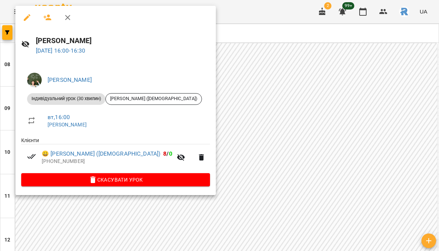
click at [269, 72] on div at bounding box center [219, 125] width 439 height 251
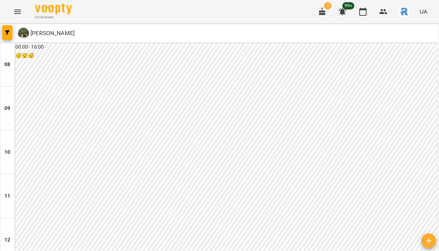
scroll to position [411, 0]
click at [8, 32] on icon "button" at bounding box center [7, 32] width 4 height 4
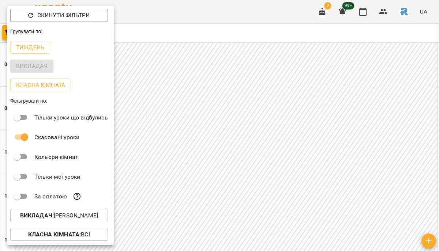
click at [85, 217] on p "Викладач : [PERSON_NAME]" at bounding box center [59, 216] width 78 height 9
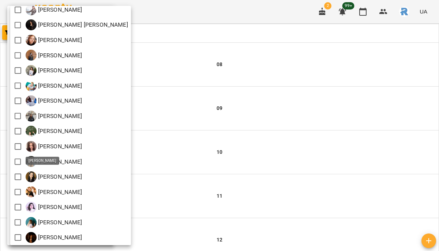
scroll to position [298, 0]
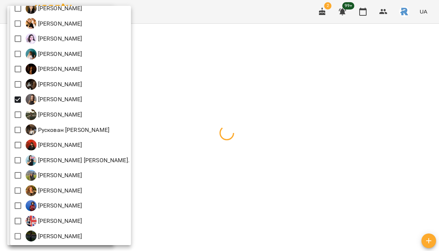
click at [194, 118] on div at bounding box center [219, 125] width 439 height 251
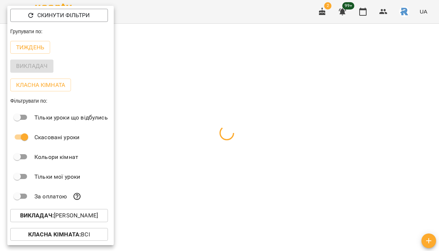
click at [194, 118] on div at bounding box center [219, 125] width 439 height 251
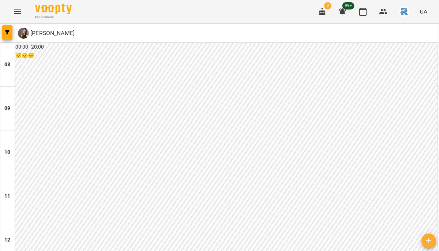
scroll to position [411, 0]
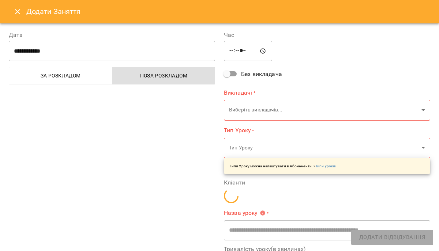
type input "**********"
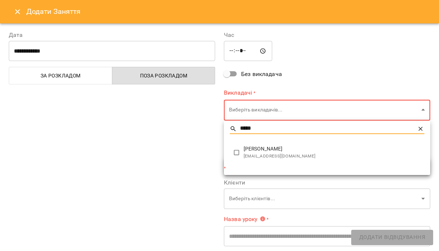
type input "*****"
click at [265, 148] on span "[PERSON_NAME]" at bounding box center [334, 149] width 181 height 7
type input "**********"
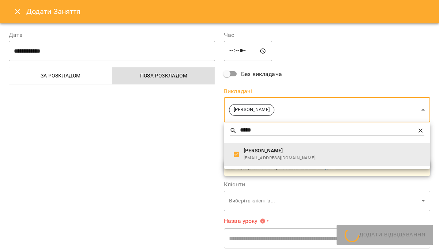
click at [199, 139] on div at bounding box center [219, 125] width 439 height 251
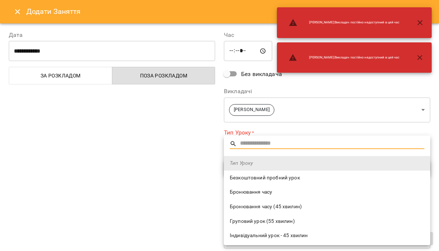
click at [262, 182] on li "Безкоштовний пробний урок" at bounding box center [327, 178] width 206 height 15
type input "**********"
type input "**"
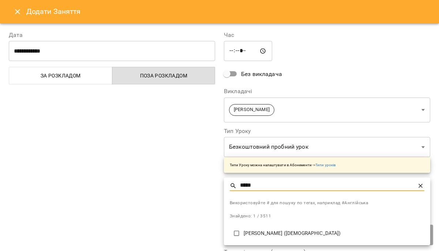
type input "*****"
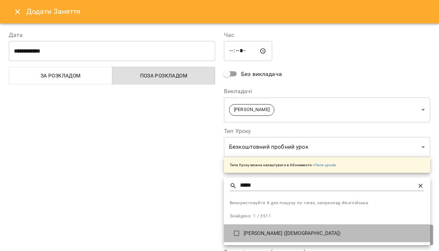
click at [280, 232] on p "[PERSON_NAME] ([DEMOGRAPHIC_DATA])" at bounding box center [334, 233] width 181 height 7
type input "**********"
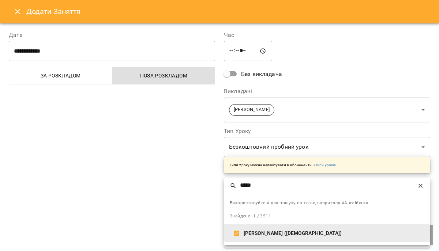
click at [296, 64] on div at bounding box center [219, 125] width 439 height 251
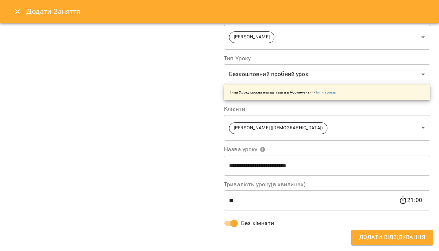
scroll to position [0, 0]
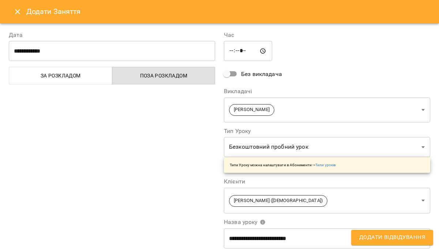
click at [392, 233] on span "Додати Відвідування" at bounding box center [392, 238] width 66 height 10
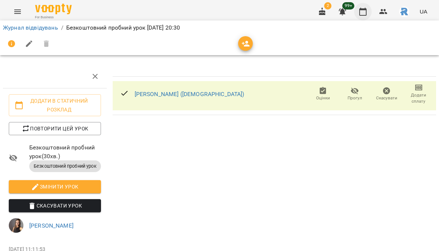
click at [364, 14] on icon "button" at bounding box center [363, 11] width 9 height 9
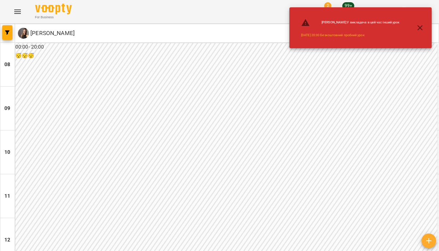
click at [419, 29] on icon "button" at bounding box center [420, 27] width 5 height 5
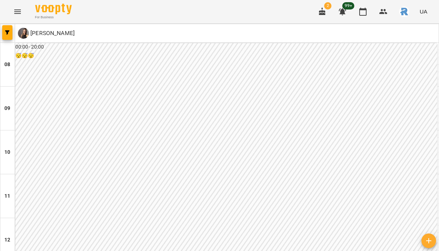
scroll to position [411, 0]
click at [12, 26] on button "button" at bounding box center [7, 32] width 10 height 15
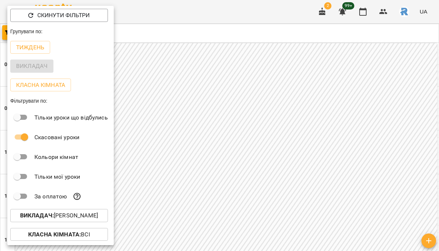
click at [98, 218] on p "Викладач : [PERSON_NAME]" at bounding box center [59, 216] width 78 height 9
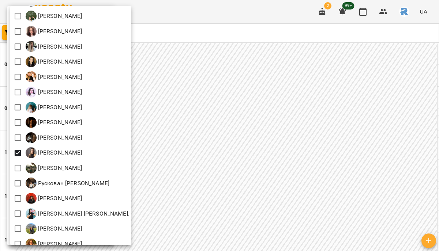
scroll to position [298, 0]
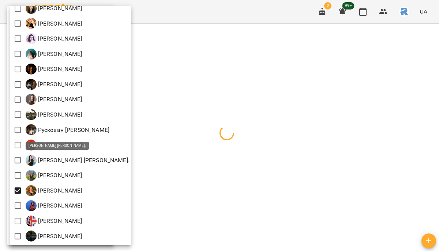
click at [210, 142] on div at bounding box center [219, 125] width 439 height 251
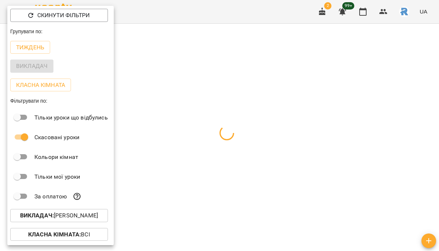
click at [210, 142] on div at bounding box center [219, 125] width 439 height 251
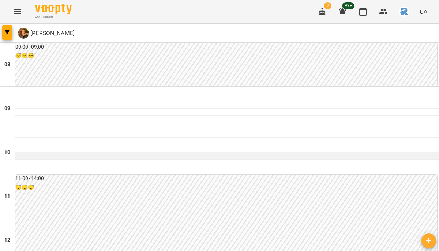
scroll to position [333, 0]
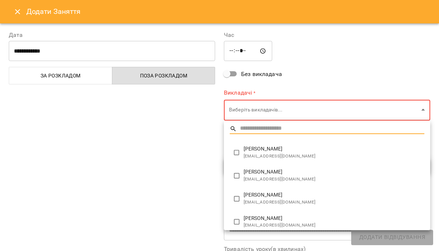
type input "*"
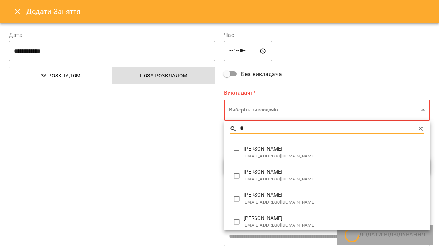
type input "**********"
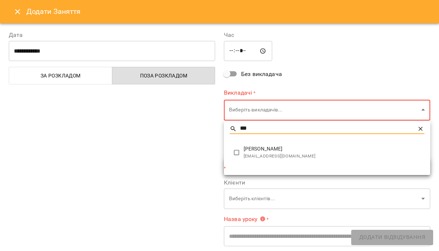
type input "***"
click at [254, 148] on span "[PERSON_NAME]" at bounding box center [334, 149] width 181 height 7
type input "**********"
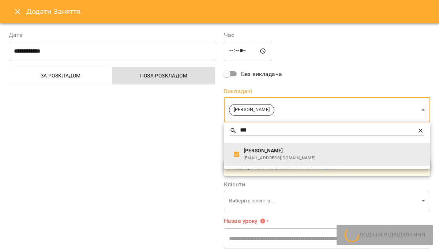
click at [193, 154] on div at bounding box center [219, 125] width 439 height 251
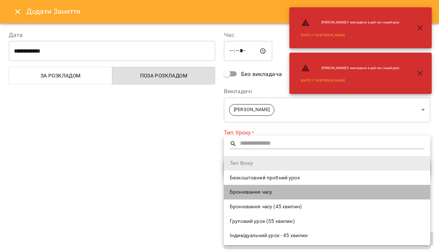
click at [258, 186] on li "Бронювання часу" at bounding box center [327, 192] width 206 height 15
type input "**********"
type input "**"
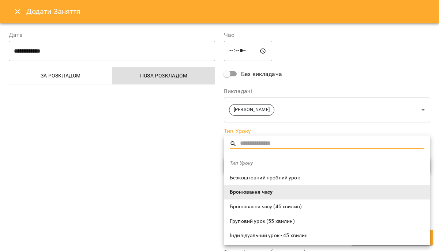
click at [253, 177] on span "Безкоштовний пробний урок" at bounding box center [327, 178] width 195 height 7
type input "**********"
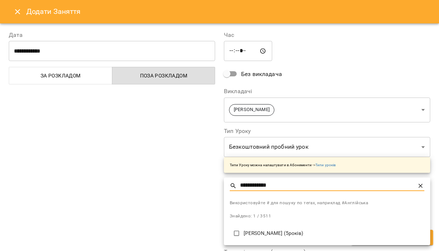
type input "**********"
click at [271, 233] on p "[PERSON_NAME] (5років)" at bounding box center [334, 233] width 181 height 7
type input "**********"
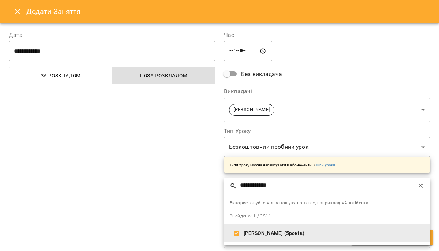
click at [293, 38] on div at bounding box center [219, 125] width 439 height 251
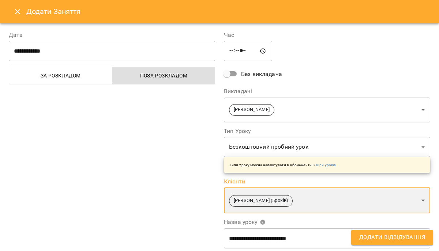
scroll to position [119, 0]
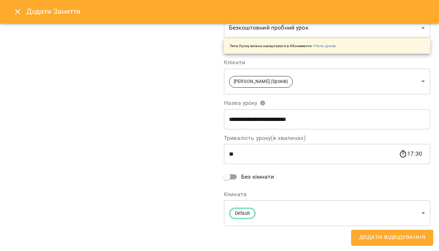
click at [233, 171] on span at bounding box center [230, 177] width 21 height 14
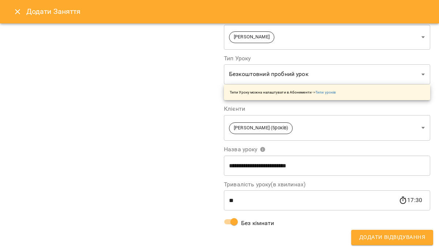
click at [386, 239] on span "Додати Відвідування" at bounding box center [392, 238] width 66 height 10
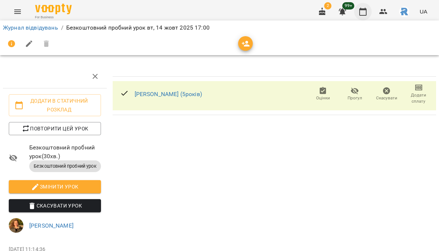
click at [363, 13] on icon "button" at bounding box center [363, 11] width 9 height 9
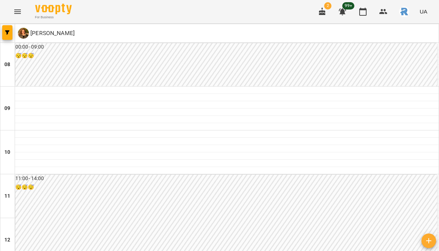
scroll to position [279, 0]
type input "**********"
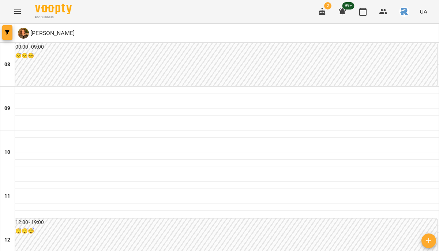
click at [6, 29] on button "button" at bounding box center [7, 32] width 10 height 15
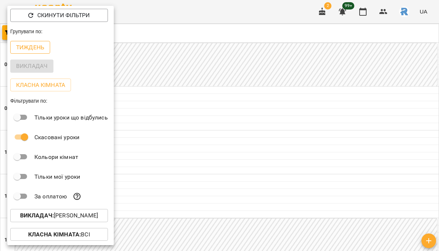
click at [35, 50] on p "Тиждень" at bounding box center [30, 47] width 28 height 9
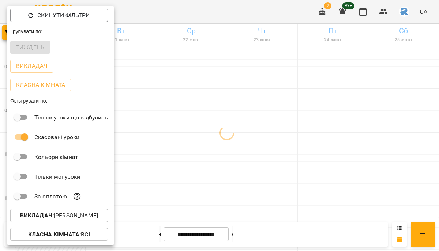
click at [149, 83] on div at bounding box center [219, 125] width 439 height 251
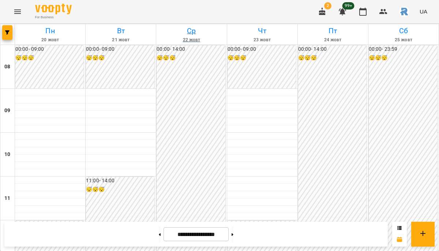
scroll to position [368, 0]
click at [9, 30] on icon "button" at bounding box center [7, 32] width 4 height 4
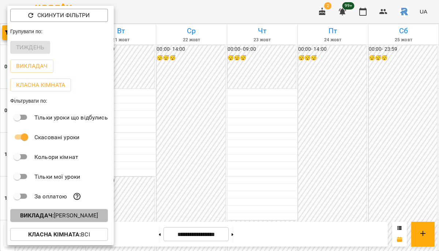
click at [81, 213] on button "Викладач : [PERSON_NAME]" at bounding box center [59, 215] width 98 height 13
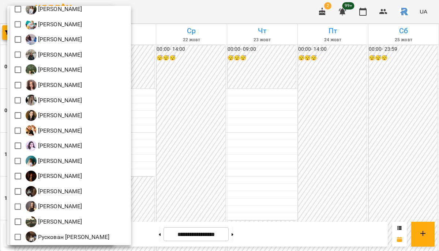
scroll to position [292, 0]
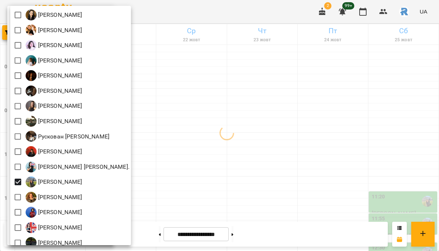
click at [203, 124] on div at bounding box center [219, 125] width 439 height 251
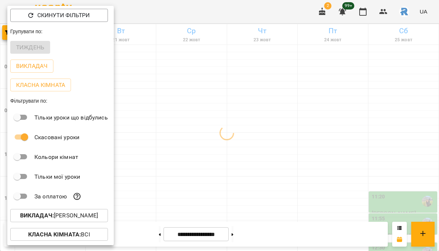
click at [203, 124] on div at bounding box center [219, 125] width 439 height 251
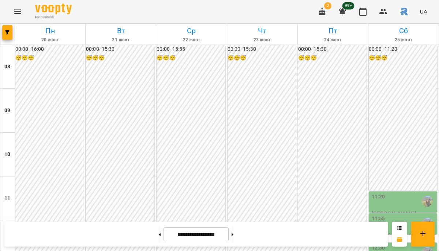
scroll to position [397, 0]
click at [159, 235] on icon at bounding box center [160, 234] width 2 height 3
type input "**********"
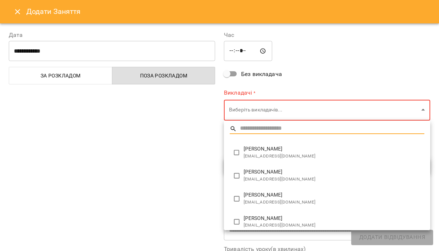
type input "**********"
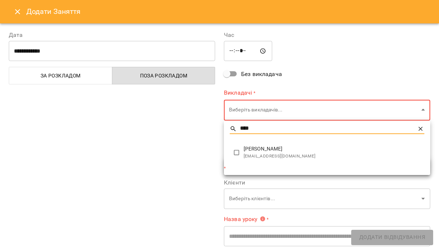
type input "****"
click at [246, 146] on span "[PERSON_NAME]" at bounding box center [334, 149] width 181 height 7
type input "**********"
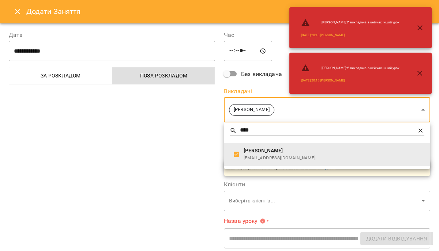
click at [198, 140] on div at bounding box center [219, 125] width 439 height 251
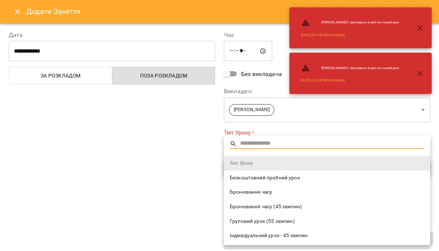
click at [244, 177] on span "Безкоштовний пробний урок" at bounding box center [327, 178] width 195 height 7
type input "**********"
type input "**"
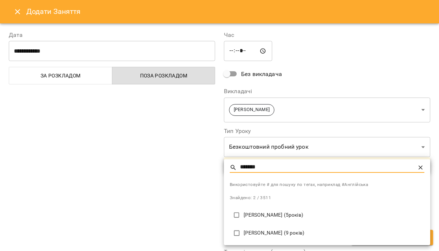
type input "*******"
click at [278, 218] on p "[PERSON_NAME] (5років)" at bounding box center [334, 215] width 181 height 7
type input "**********"
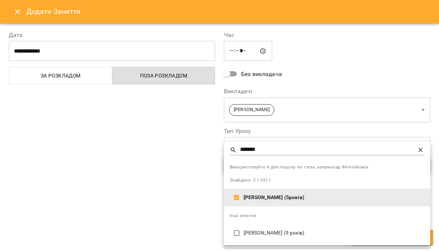
click at [329, 34] on div at bounding box center [219, 125] width 439 height 251
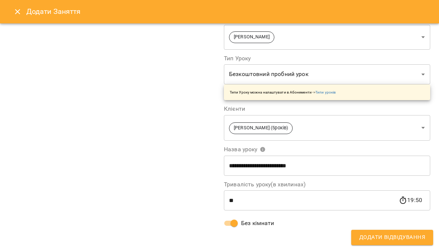
scroll to position [73, 0]
click at [370, 237] on span "Додати Відвідування" at bounding box center [392, 238] width 66 height 10
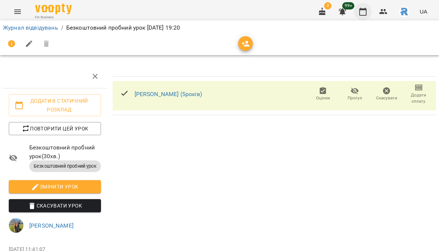
click at [364, 8] on icon "button" at bounding box center [362, 12] width 7 height 8
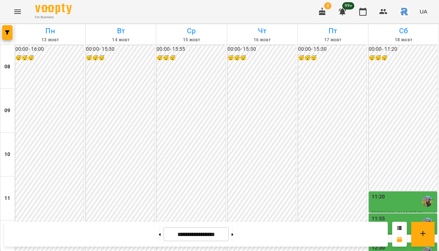
scroll to position [310, 0]
click at [5, 34] on icon "button" at bounding box center [7, 32] width 4 height 4
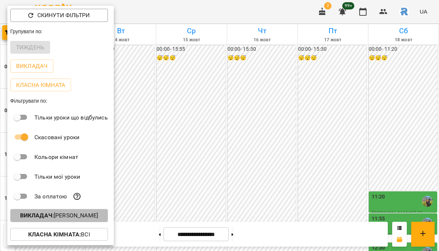
click at [90, 222] on button "Викладач : [PERSON_NAME]" at bounding box center [59, 215] width 98 height 13
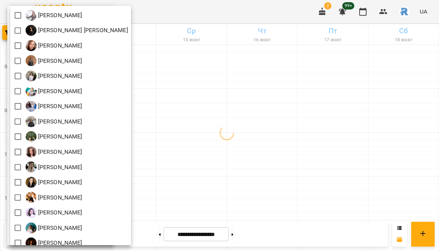
scroll to position [124, 0]
click at [231, 138] on div at bounding box center [219, 125] width 439 height 251
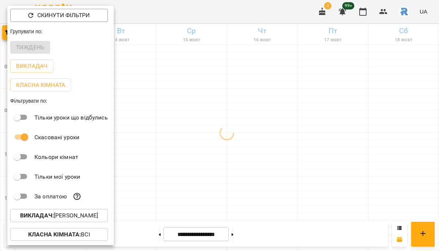
click at [231, 138] on div at bounding box center [219, 125] width 439 height 251
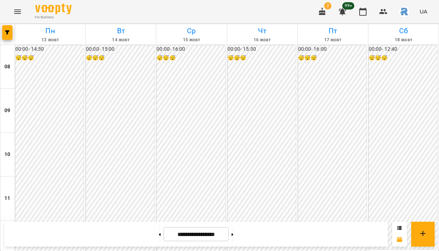
scroll to position [270, 0]
click at [0, 34] on div at bounding box center [7, 34] width 15 height 20
click at [8, 33] on icon "button" at bounding box center [7, 32] width 4 height 4
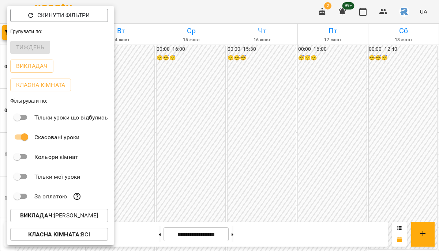
click at [91, 210] on div "Викладач : [PERSON_NAME]" at bounding box center [60, 215] width 106 height 19
click at [94, 220] on p "Викладач : [PERSON_NAME]" at bounding box center [59, 216] width 78 height 9
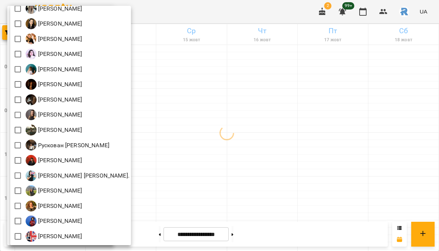
scroll to position [298, 0]
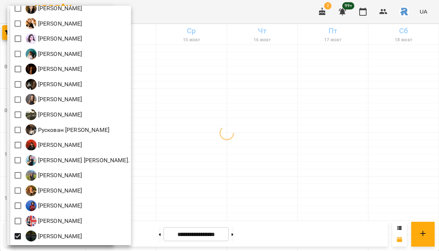
click at [210, 188] on div at bounding box center [219, 125] width 439 height 251
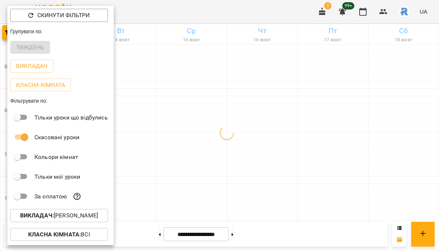
click at [79, 215] on p "Викладач : [PERSON_NAME]" at bounding box center [59, 216] width 78 height 9
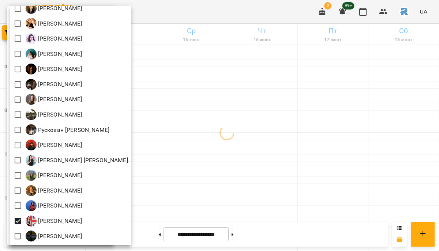
click at [206, 201] on div at bounding box center [219, 125] width 439 height 251
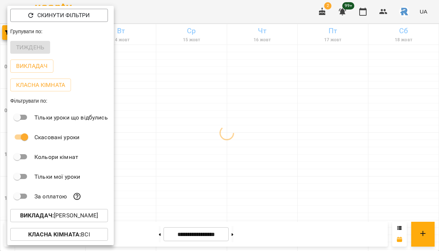
click at [206, 201] on div at bounding box center [219, 125] width 439 height 251
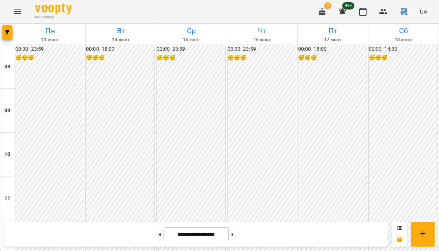
scroll to position [0, 0]
click at [8, 26] on button "button" at bounding box center [7, 32] width 10 height 15
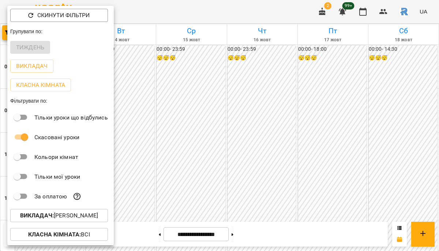
click at [76, 216] on p "Викладач : [PERSON_NAME]" at bounding box center [59, 216] width 78 height 9
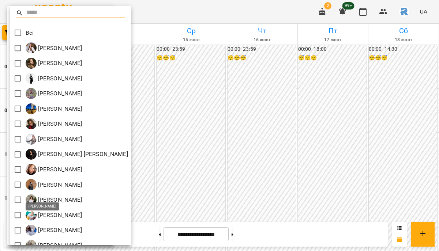
scroll to position [298, 0]
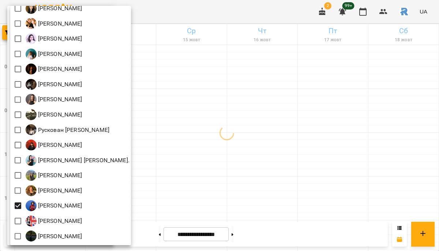
click at [233, 179] on div at bounding box center [219, 125] width 439 height 251
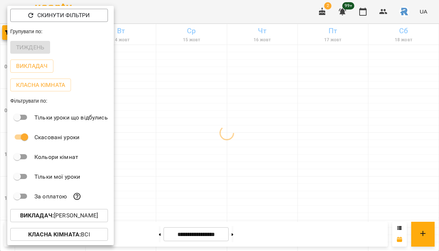
click at [233, 179] on div at bounding box center [219, 125] width 439 height 251
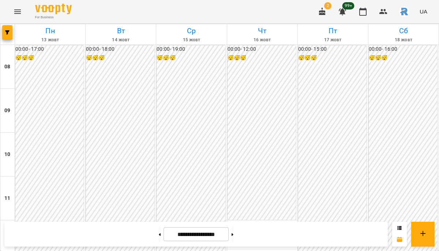
scroll to position [397, 0]
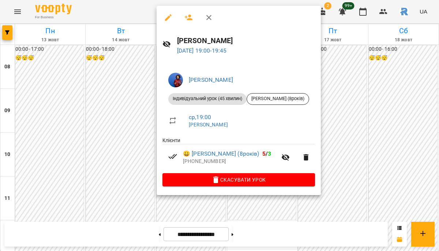
click at [336, 131] on div at bounding box center [219, 125] width 439 height 251
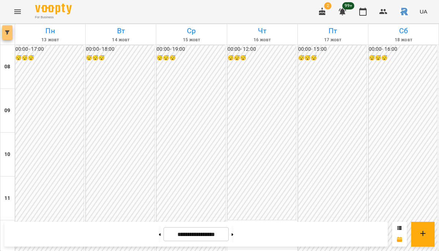
click at [12, 35] on button "button" at bounding box center [7, 32] width 10 height 15
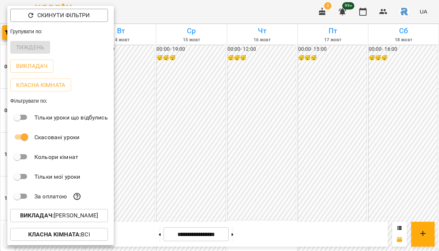
click at [92, 217] on p "Викладач : [PERSON_NAME]" at bounding box center [59, 216] width 78 height 9
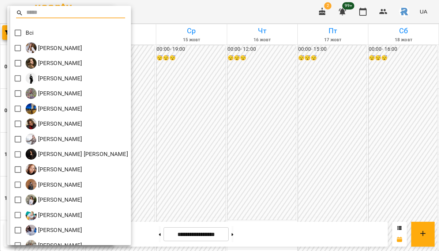
scroll to position [298, 0]
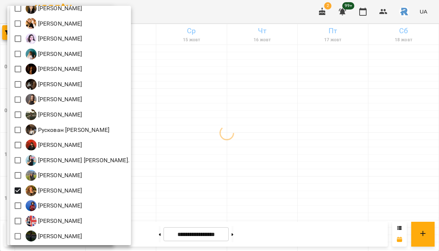
click at [240, 196] on div at bounding box center [219, 125] width 439 height 251
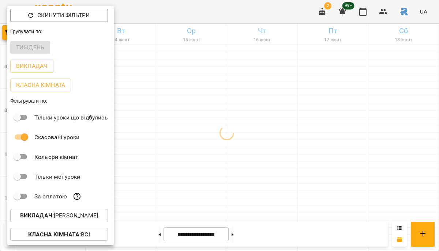
click at [174, 66] on div at bounding box center [219, 125] width 439 height 251
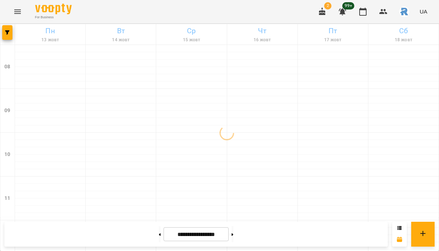
scroll to position [363, 0]
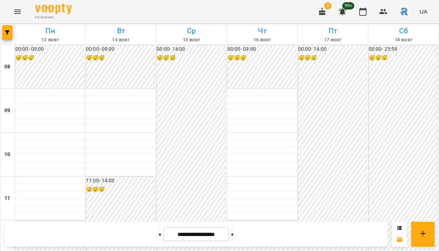
click at [13, 31] on div at bounding box center [7, 34] width 15 height 20
click at [8, 31] on icon "button" at bounding box center [7, 32] width 4 height 4
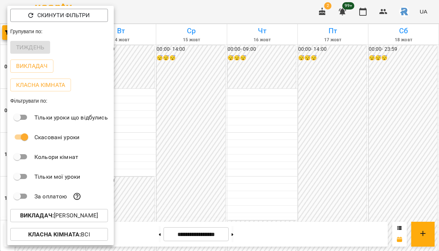
click at [82, 218] on p "Викладач : [PERSON_NAME]" at bounding box center [59, 216] width 78 height 9
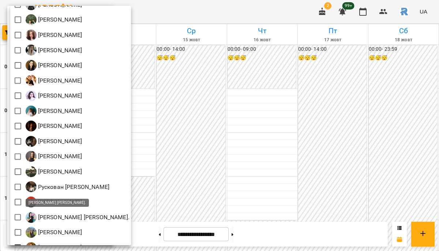
scroll to position [298, 0]
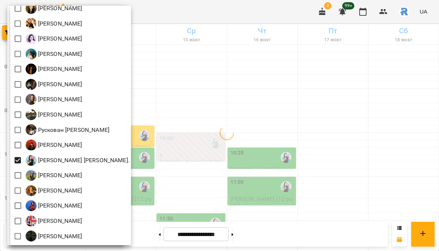
click at [239, 151] on div at bounding box center [219, 125] width 439 height 251
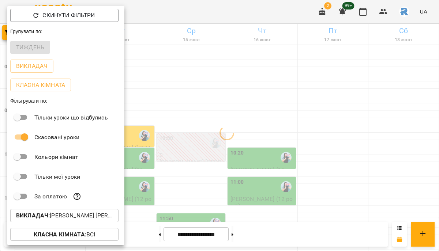
click at [239, 151] on div at bounding box center [219, 125] width 439 height 251
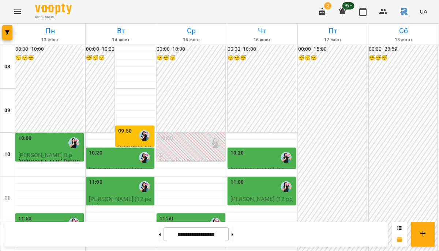
scroll to position [106, 0]
click at [3, 30] on button "button" at bounding box center [7, 32] width 10 height 15
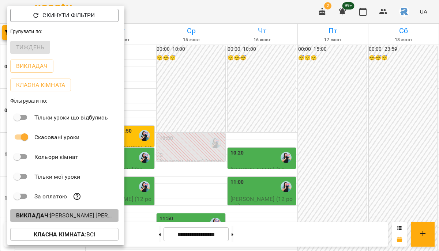
click at [88, 215] on p "Викладач : [PERSON_NAME] [PERSON_NAME]." at bounding box center [64, 216] width 97 height 9
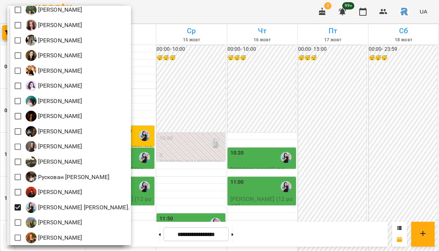
scroll to position [269, 0]
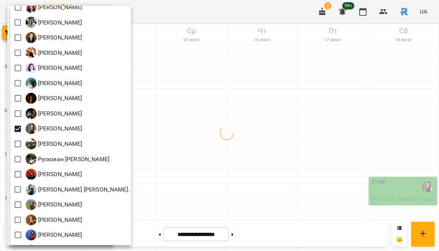
click at [259, 186] on div at bounding box center [219, 125] width 439 height 251
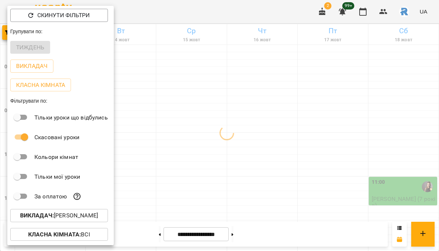
click at [259, 186] on div at bounding box center [219, 125] width 439 height 251
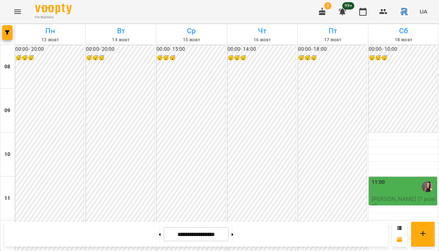
scroll to position [369, 0]
click at [7, 33] on icon "button" at bounding box center [7, 32] width 4 height 4
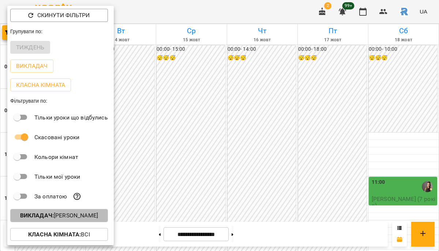
click at [94, 217] on p "Викладач : [PERSON_NAME]" at bounding box center [59, 216] width 78 height 9
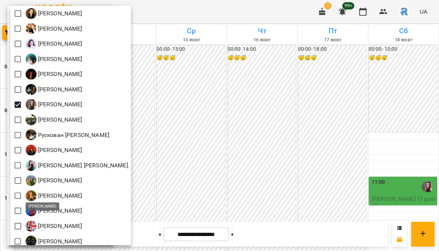
scroll to position [298, 0]
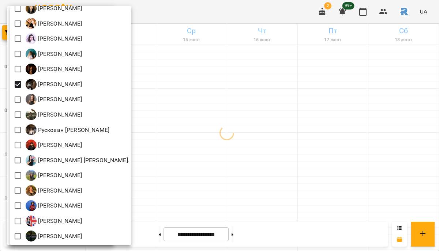
click at [228, 141] on div at bounding box center [219, 125] width 439 height 251
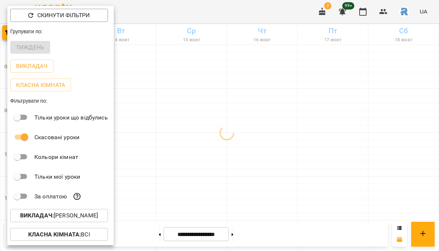
click at [74, 222] on button "Викладач : [PERSON_NAME]" at bounding box center [59, 215] width 98 height 13
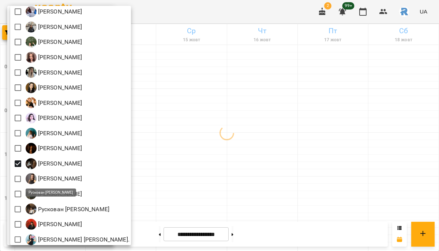
scroll to position [221, 0]
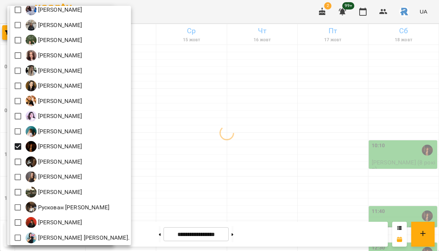
click at [223, 178] on div at bounding box center [219, 125] width 439 height 251
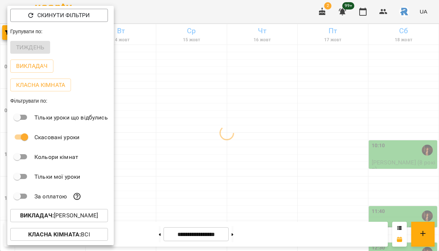
click at [223, 178] on div at bounding box center [219, 125] width 439 height 251
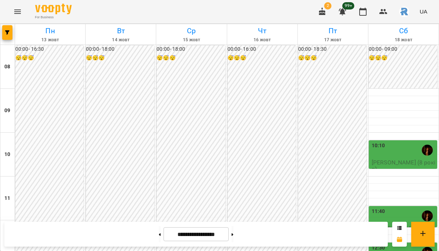
scroll to position [397, 0]
click at [5, 32] on icon "button" at bounding box center [7, 32] width 4 height 4
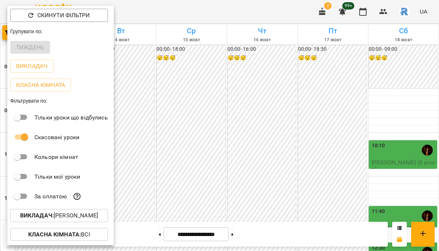
click at [83, 220] on p "Викладач : [PERSON_NAME]" at bounding box center [59, 216] width 78 height 9
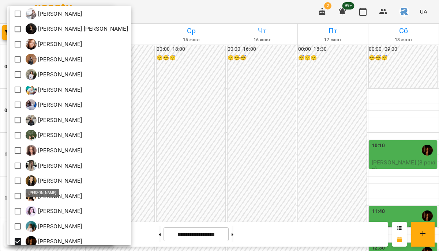
scroll to position [129, 0]
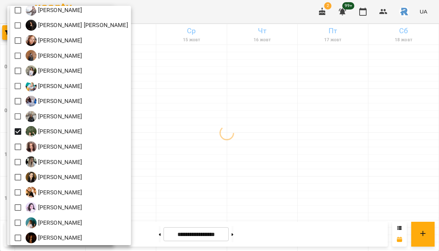
click at [253, 172] on div at bounding box center [219, 125] width 439 height 251
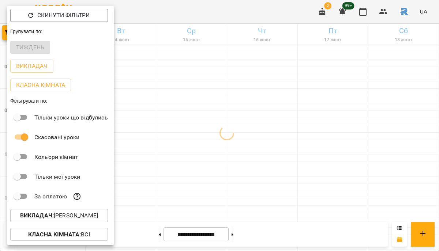
click at [253, 172] on div at bounding box center [219, 125] width 439 height 251
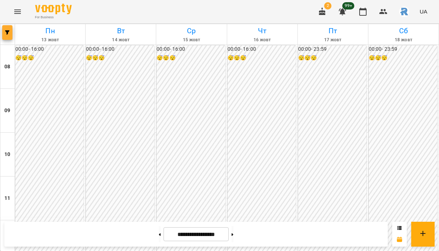
click at [3, 28] on button "button" at bounding box center [7, 32] width 10 height 15
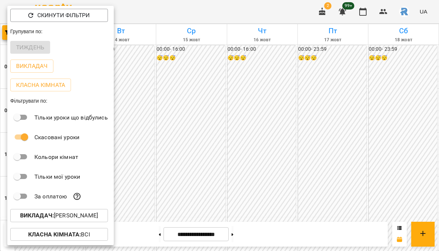
click at [75, 212] on button "Викладач : [PERSON_NAME]" at bounding box center [59, 215] width 98 height 13
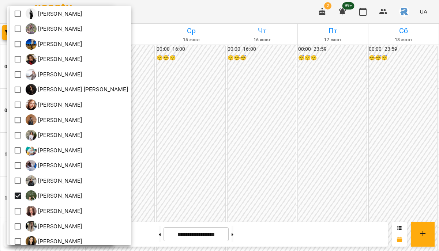
scroll to position [66, 0]
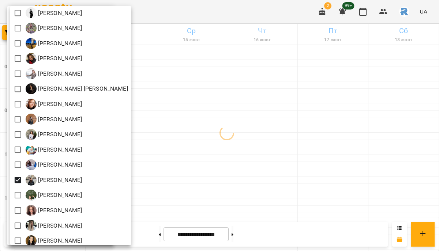
click at [244, 186] on div at bounding box center [219, 125] width 439 height 251
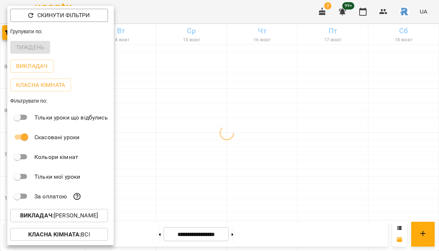
click at [244, 186] on div at bounding box center [219, 125] width 439 height 251
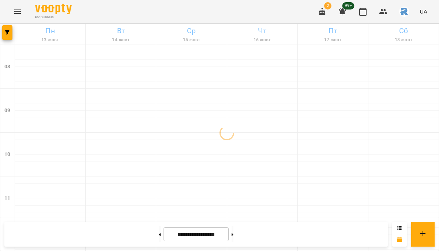
scroll to position [195, 0]
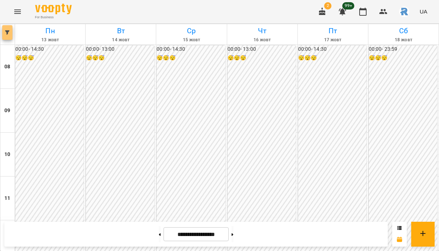
click at [7, 30] on icon "button" at bounding box center [7, 32] width 4 height 4
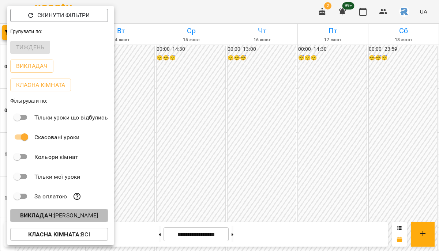
click at [76, 215] on p "Викладач : [PERSON_NAME]" at bounding box center [59, 216] width 78 height 9
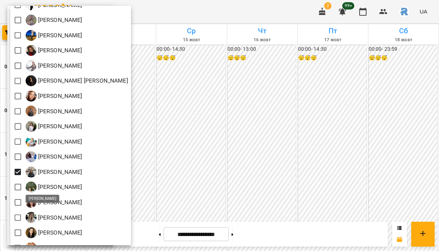
scroll to position [78, 0]
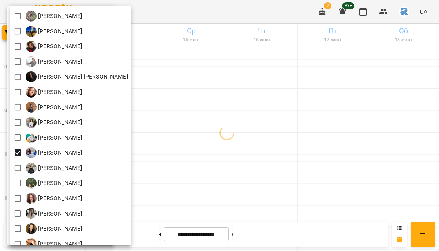
click at [262, 158] on div at bounding box center [219, 125] width 439 height 251
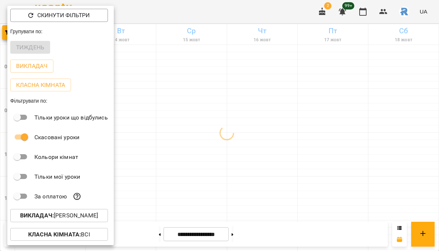
click at [262, 158] on div at bounding box center [219, 125] width 439 height 251
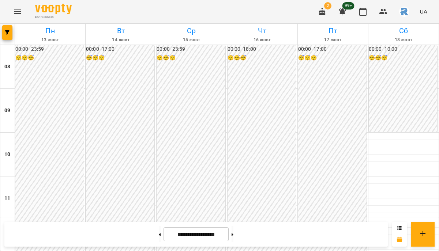
scroll to position [397, 0]
click at [6, 30] on icon "button" at bounding box center [7, 32] width 4 height 4
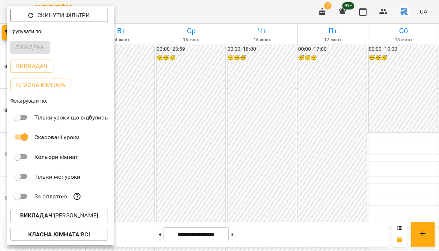
click at [86, 216] on p "Викладач : [PERSON_NAME]" at bounding box center [59, 216] width 78 height 9
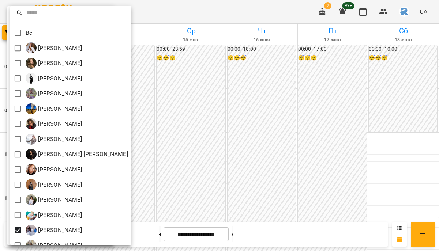
scroll to position [35, 0]
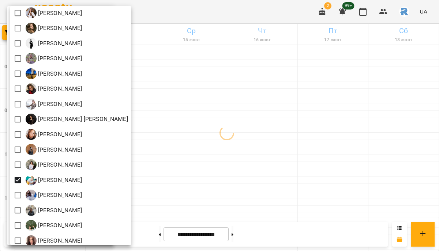
click at [279, 174] on div at bounding box center [219, 125] width 439 height 251
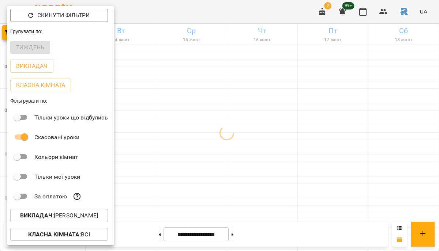
click at [279, 174] on div at bounding box center [219, 125] width 439 height 251
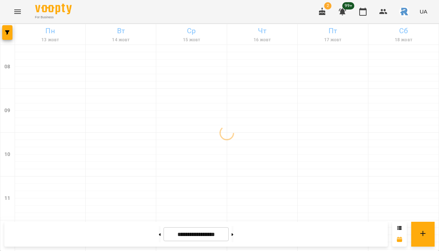
scroll to position [347, 0]
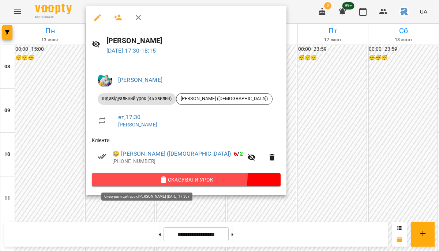
click at [169, 175] on button "Скасувати Урок" at bounding box center [186, 179] width 189 height 13
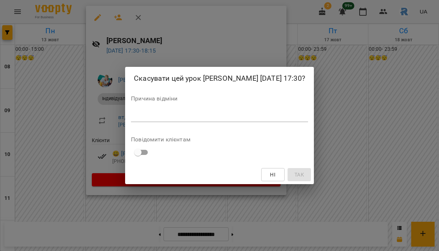
click at [159, 120] on textarea at bounding box center [219, 116] width 177 height 7
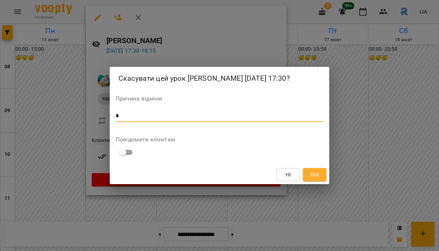
type textarea "*"
click at [316, 176] on span "Так" at bounding box center [315, 175] width 10 height 9
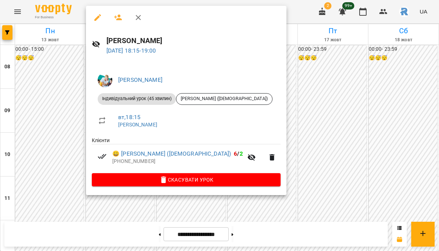
click at [168, 179] on span "Скасувати Урок" at bounding box center [186, 180] width 177 height 9
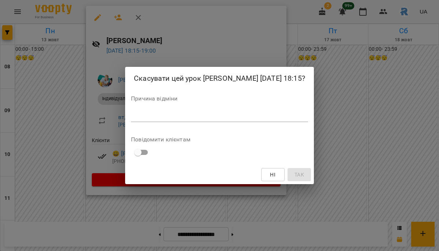
click at [161, 120] on textarea at bounding box center [219, 116] width 177 height 7
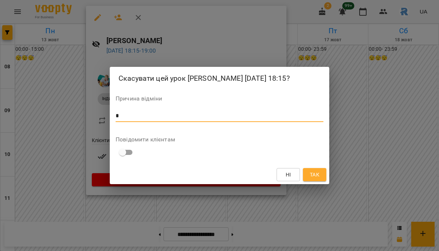
type textarea "*"
click at [320, 179] on span "Так" at bounding box center [315, 175] width 12 height 9
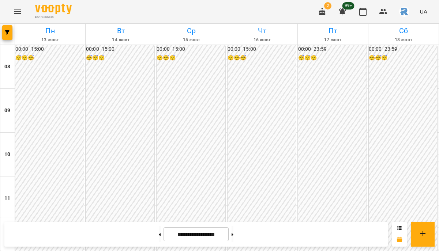
scroll to position [302, 0]
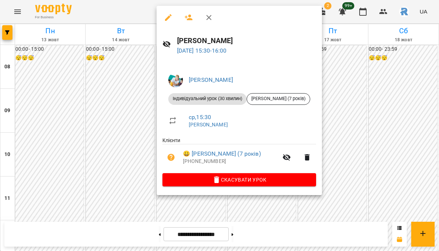
click at [120, 95] on div at bounding box center [219, 125] width 439 height 251
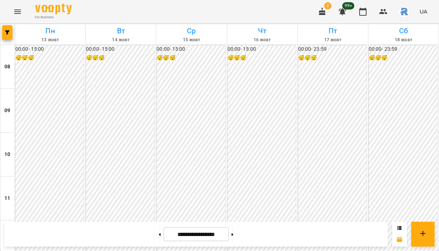
click at [1, 30] on div at bounding box center [7, 34] width 15 height 20
click at [4, 30] on span "button" at bounding box center [7, 32] width 10 height 4
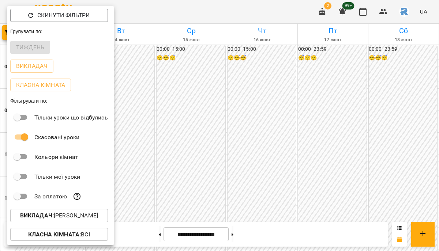
click at [67, 216] on p "Викладач : [PERSON_NAME]" at bounding box center [59, 216] width 78 height 9
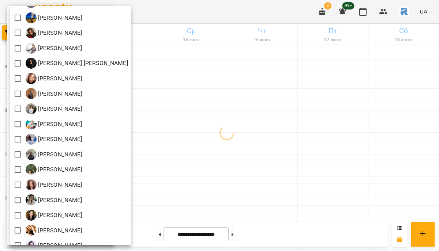
scroll to position [89, 0]
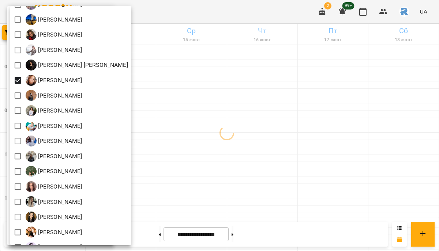
click at [306, 131] on div at bounding box center [219, 125] width 439 height 251
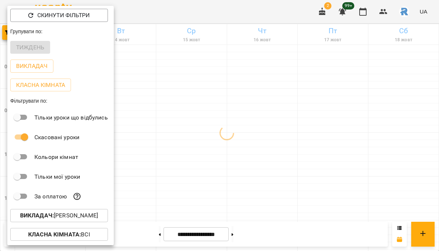
click at [306, 131] on div at bounding box center [219, 125] width 439 height 251
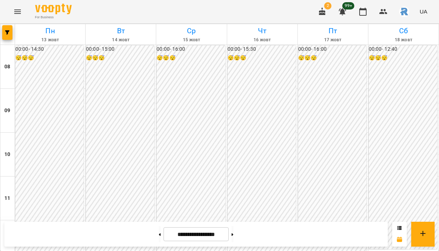
scroll to position [332, 0]
click at [10, 33] on span "button" at bounding box center [7, 32] width 10 height 4
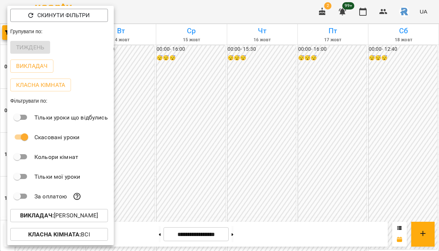
click at [96, 219] on p "Викладач : [PERSON_NAME]" at bounding box center [59, 216] width 78 height 9
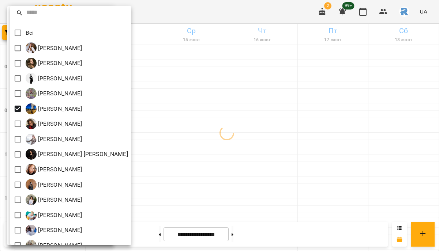
click at [274, 175] on div at bounding box center [219, 125] width 439 height 251
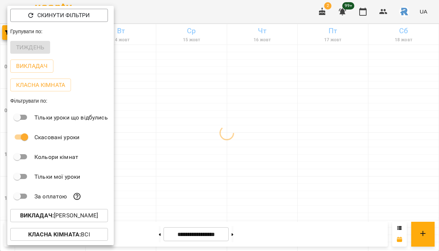
click at [274, 175] on div at bounding box center [219, 125] width 439 height 251
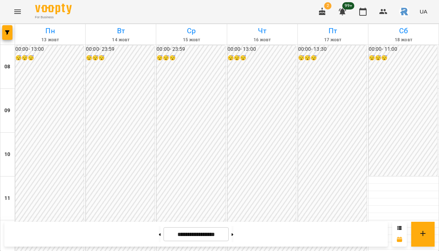
scroll to position [397, 0]
click at [10, 35] on button "button" at bounding box center [7, 32] width 10 height 15
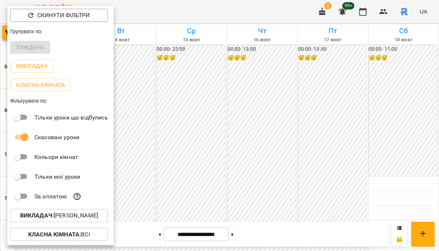
click at [77, 217] on p "Викладач : [PERSON_NAME]" at bounding box center [59, 216] width 78 height 9
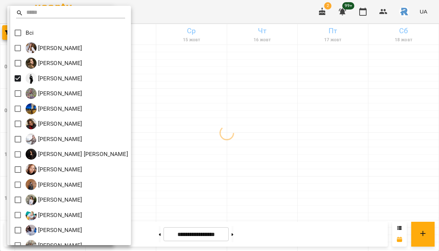
click at [231, 134] on div at bounding box center [219, 125] width 439 height 251
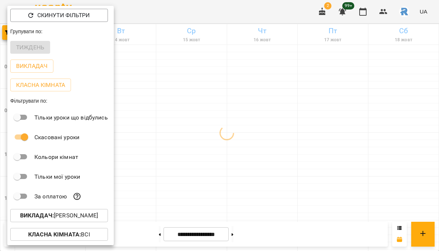
click at [231, 134] on div at bounding box center [219, 125] width 439 height 251
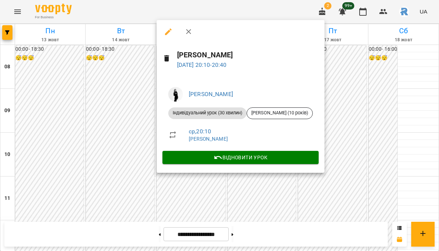
click at [222, 211] on div at bounding box center [219, 125] width 439 height 251
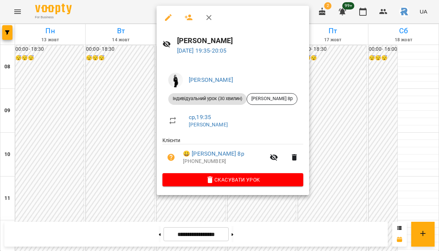
click at [105, 138] on div at bounding box center [219, 125] width 439 height 251
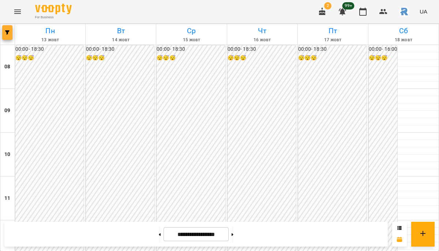
click at [11, 33] on span "button" at bounding box center [7, 32] width 10 height 4
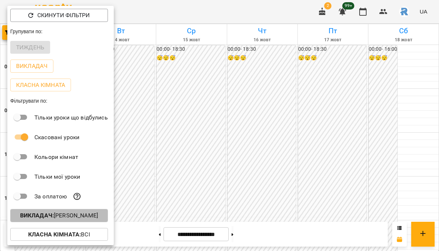
click at [69, 217] on p "Викладач : [PERSON_NAME]" at bounding box center [59, 216] width 78 height 9
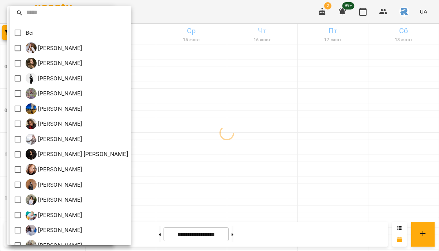
click at [175, 119] on div at bounding box center [219, 125] width 439 height 251
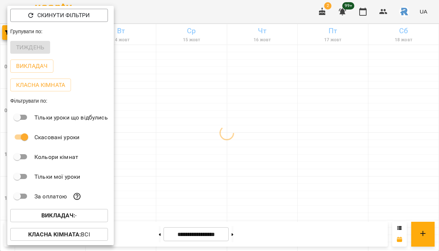
click at [163, 115] on div at bounding box center [219, 125] width 439 height 251
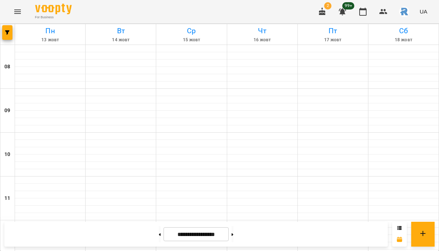
click at [18, 8] on icon "Menu" at bounding box center [17, 11] width 9 height 9
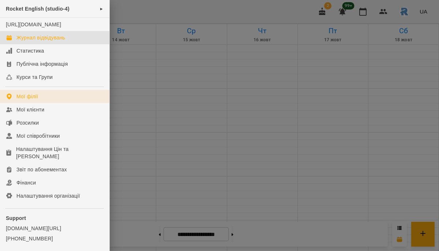
click at [27, 100] on div "Мої філії" at bounding box center [27, 96] width 22 height 7
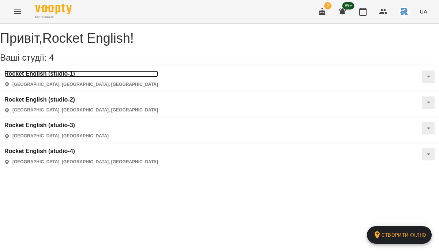
click at [67, 77] on h3 "Rocket English (studio-1)" at bounding box center [81, 74] width 154 height 7
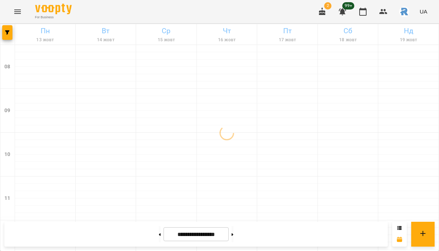
scroll to position [441, 0]
click at [10, 35] on button "button" at bounding box center [7, 32] width 10 height 15
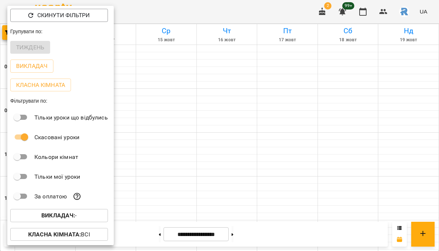
click at [85, 217] on span "Викладач : -" at bounding box center [59, 216] width 86 height 9
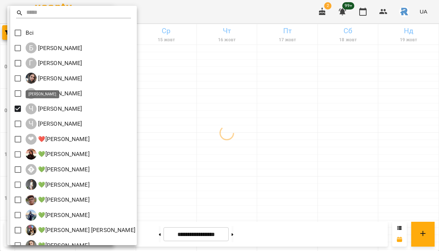
click at [235, 130] on div at bounding box center [219, 125] width 439 height 251
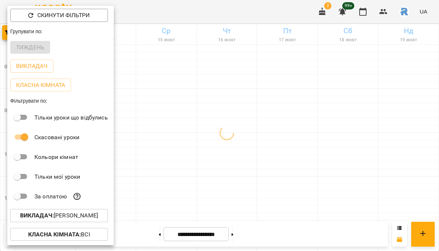
click at [235, 130] on div at bounding box center [219, 125] width 439 height 251
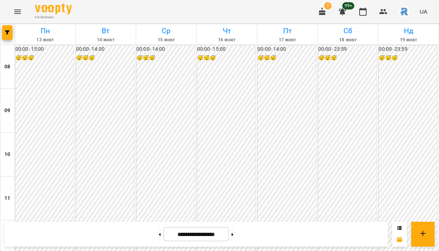
scroll to position [272, 0]
click at [11, 35] on button "button" at bounding box center [7, 32] width 10 height 15
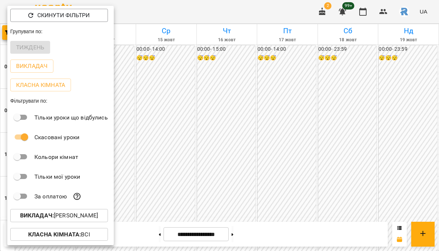
click at [186, 131] on div at bounding box center [219, 125] width 439 height 251
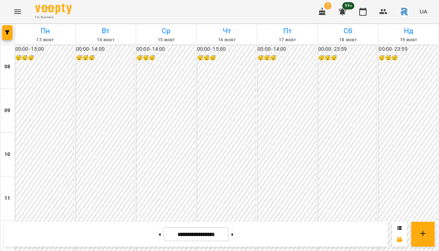
scroll to position [292, 0]
